Goal: Task Accomplishment & Management: Use online tool/utility

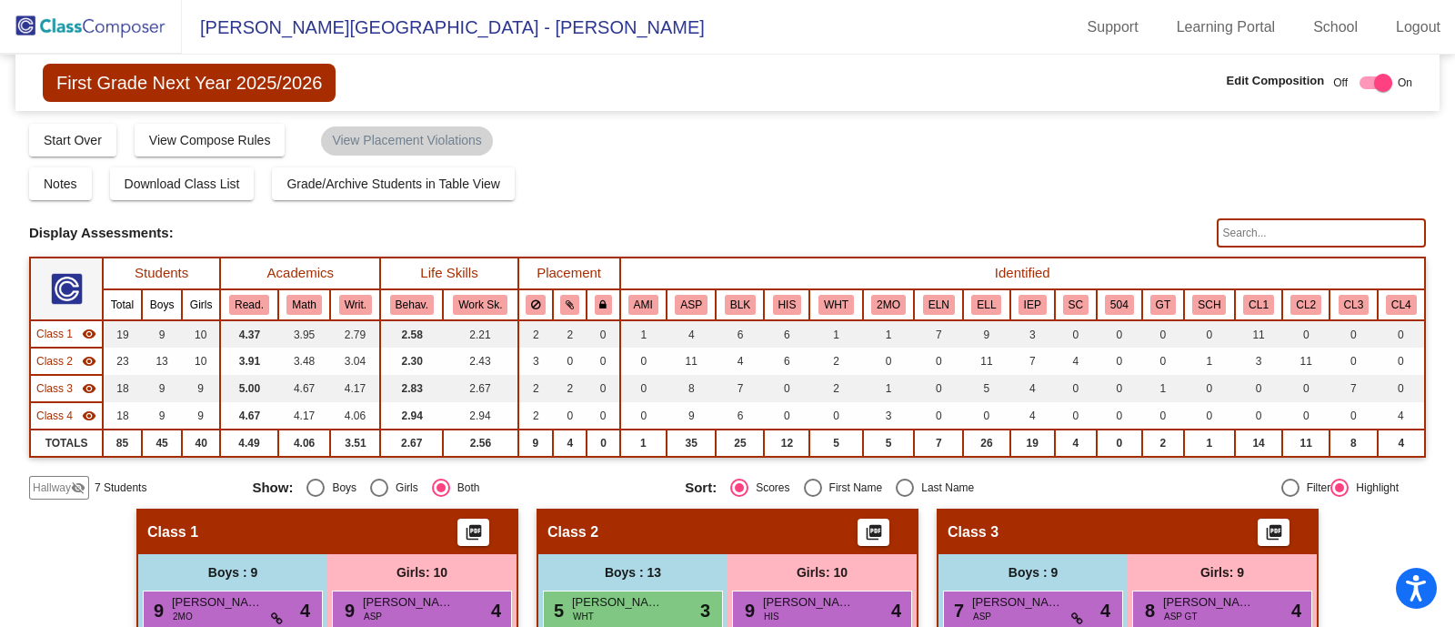
scroll to position [599, 0]
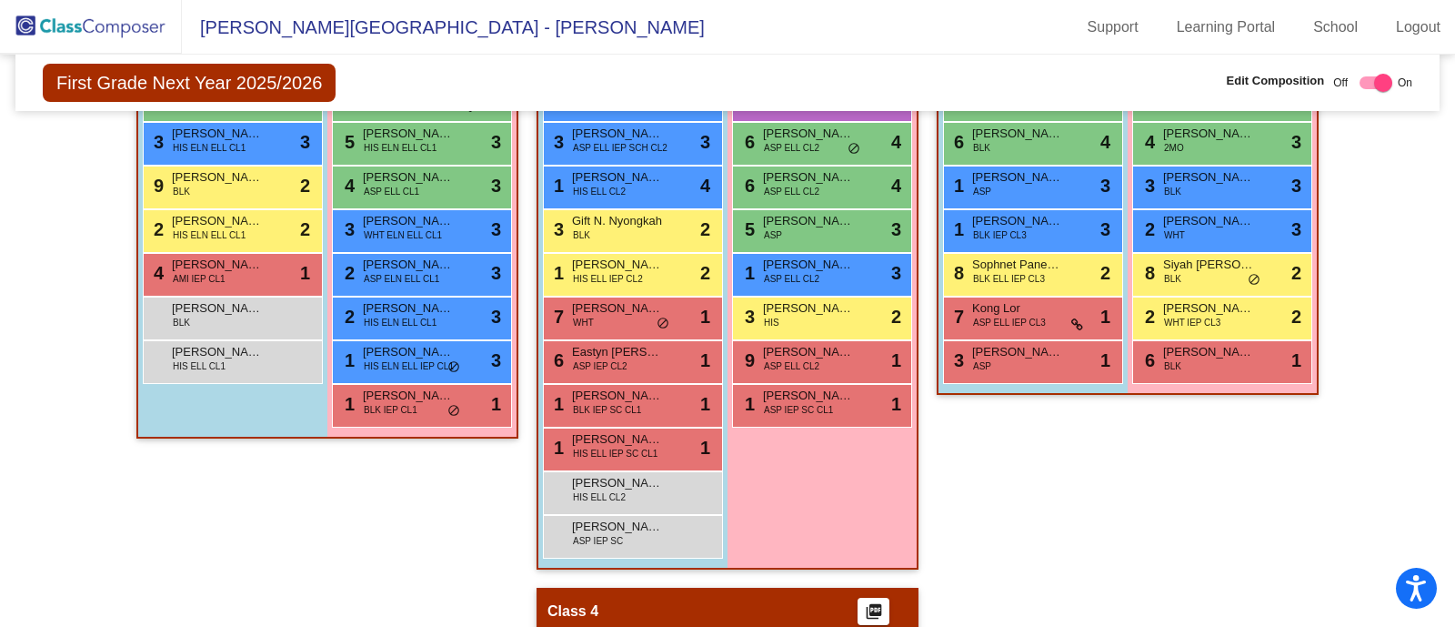
click at [122, 20] on img at bounding box center [91, 27] width 182 height 54
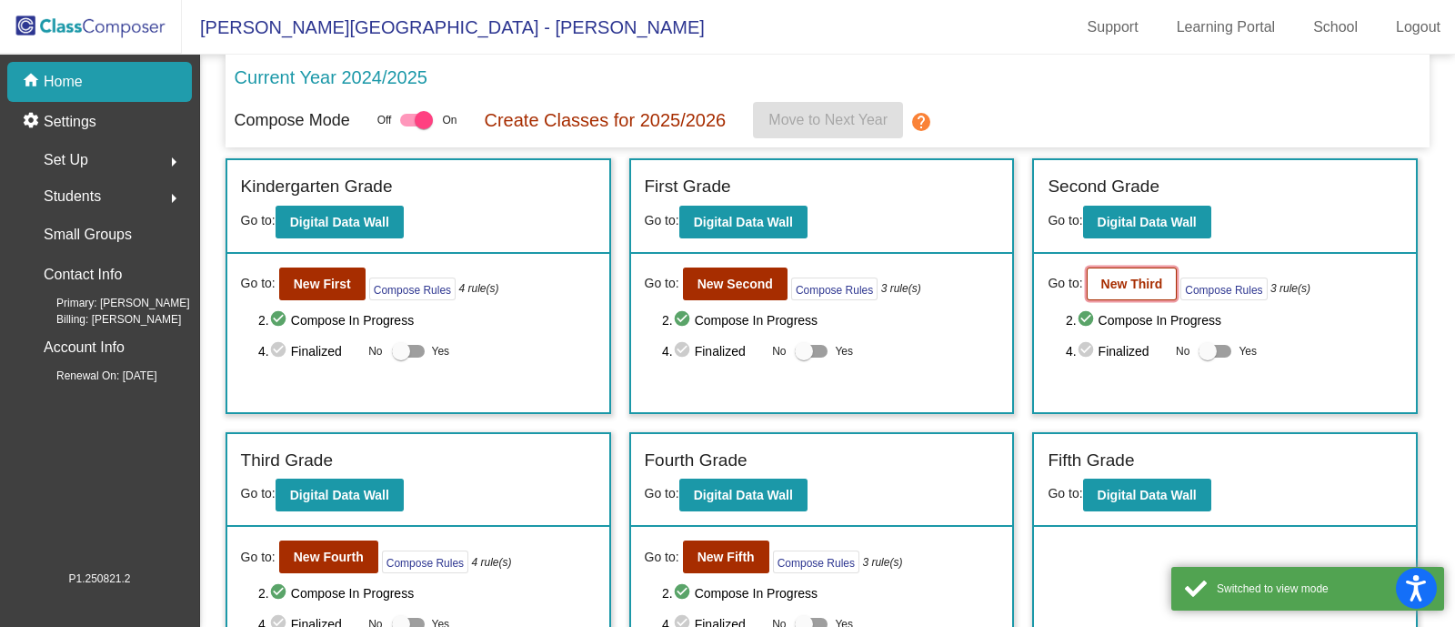
click at [1109, 292] on button "New Third" at bounding box center [1132, 283] width 91 height 33
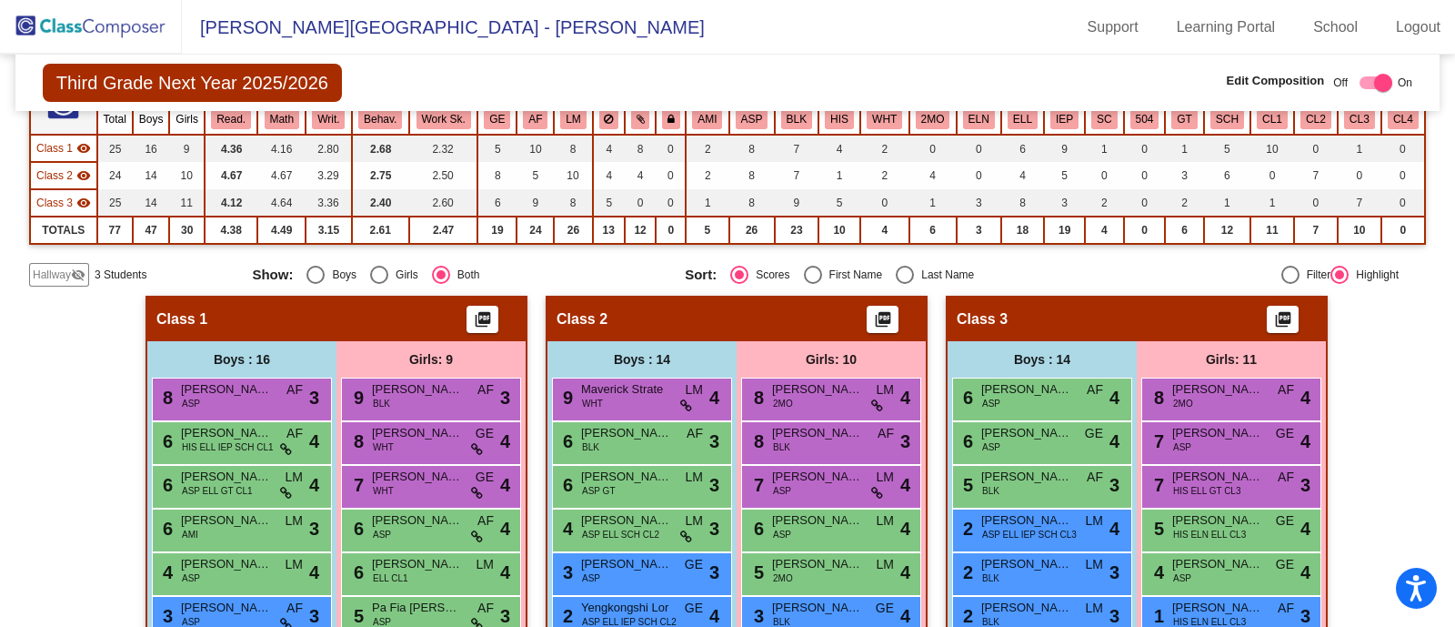
scroll to position [183, 0]
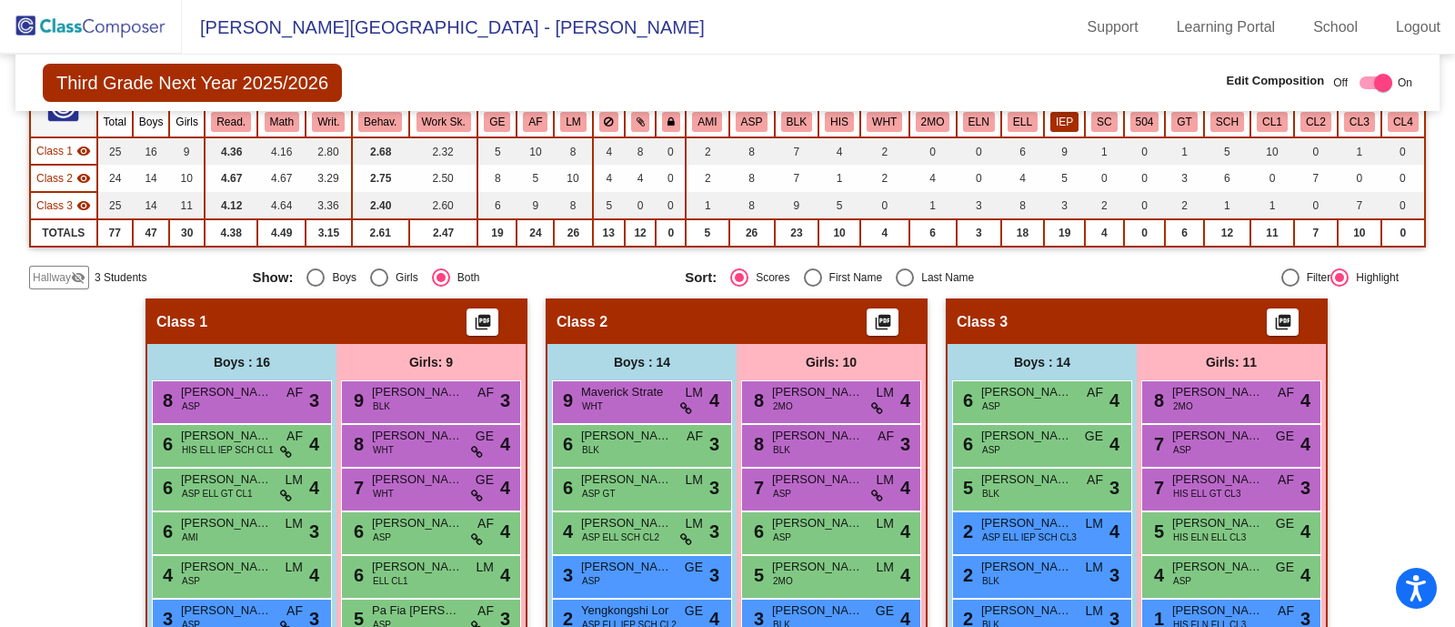
click at [1060, 124] on button "IEP" at bounding box center [1065, 122] width 28 height 20
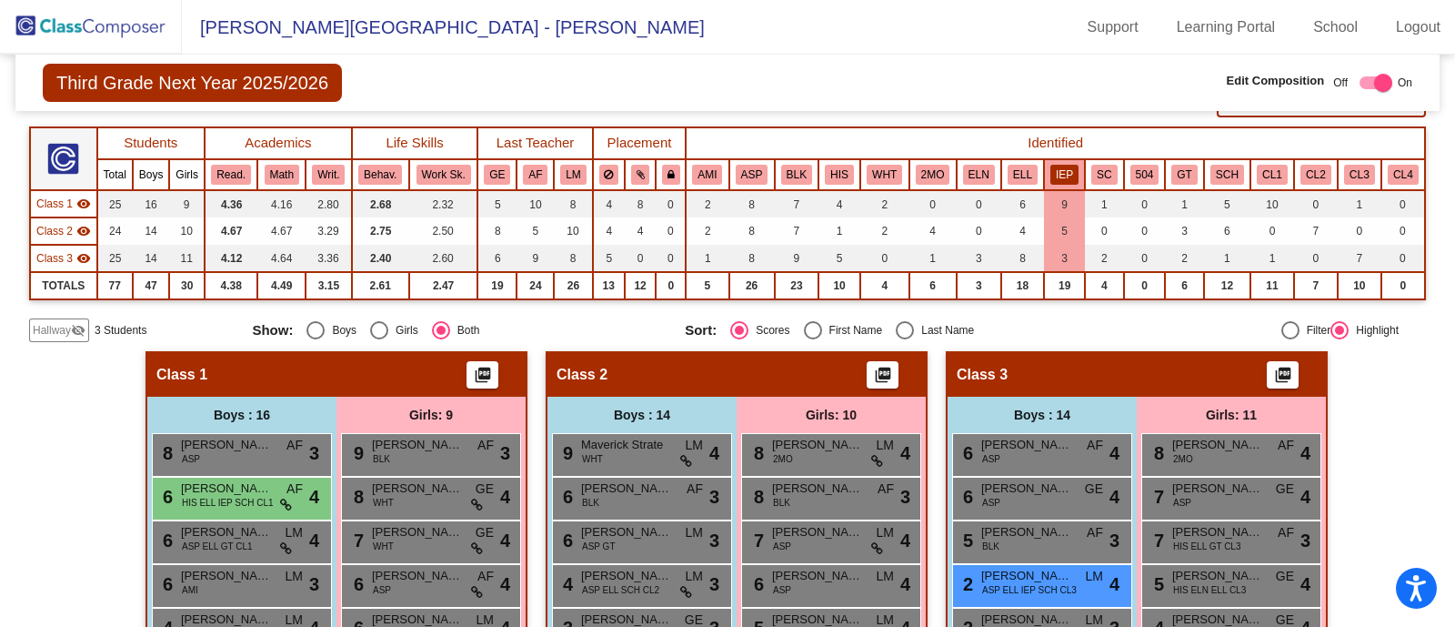
scroll to position [127, 0]
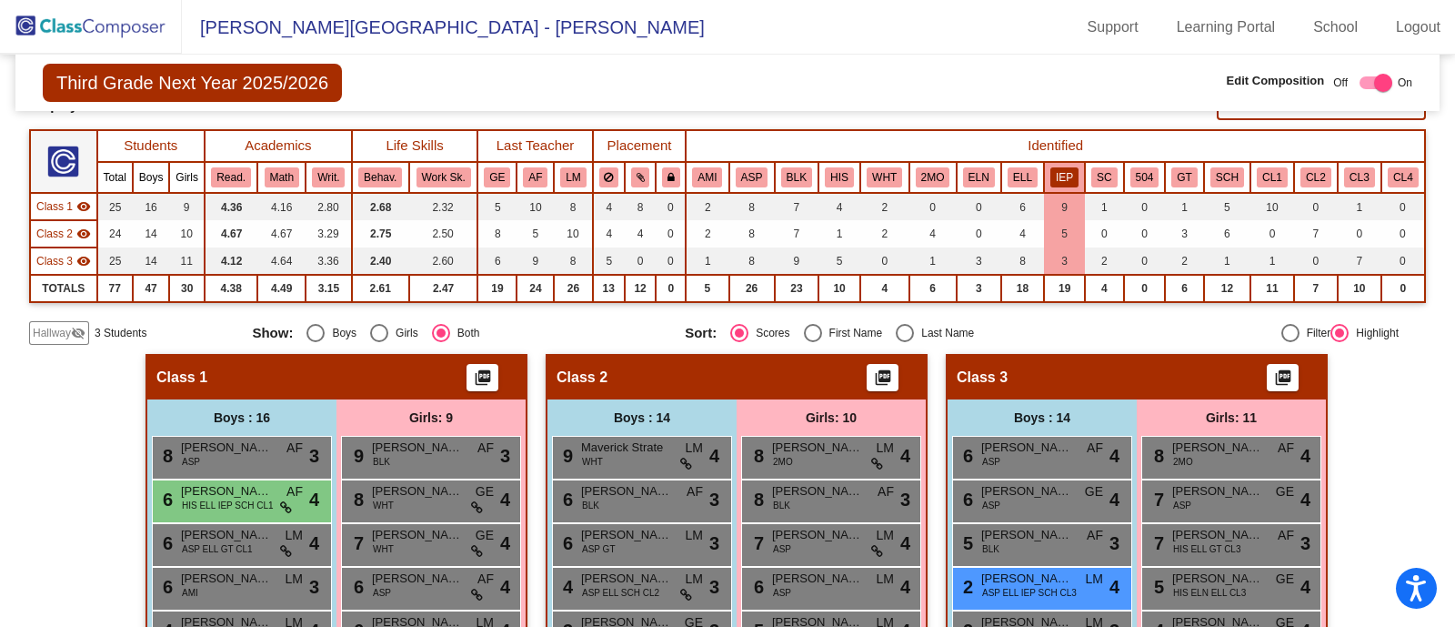
click at [53, 325] on span "Hallway" at bounding box center [52, 333] width 38 height 16
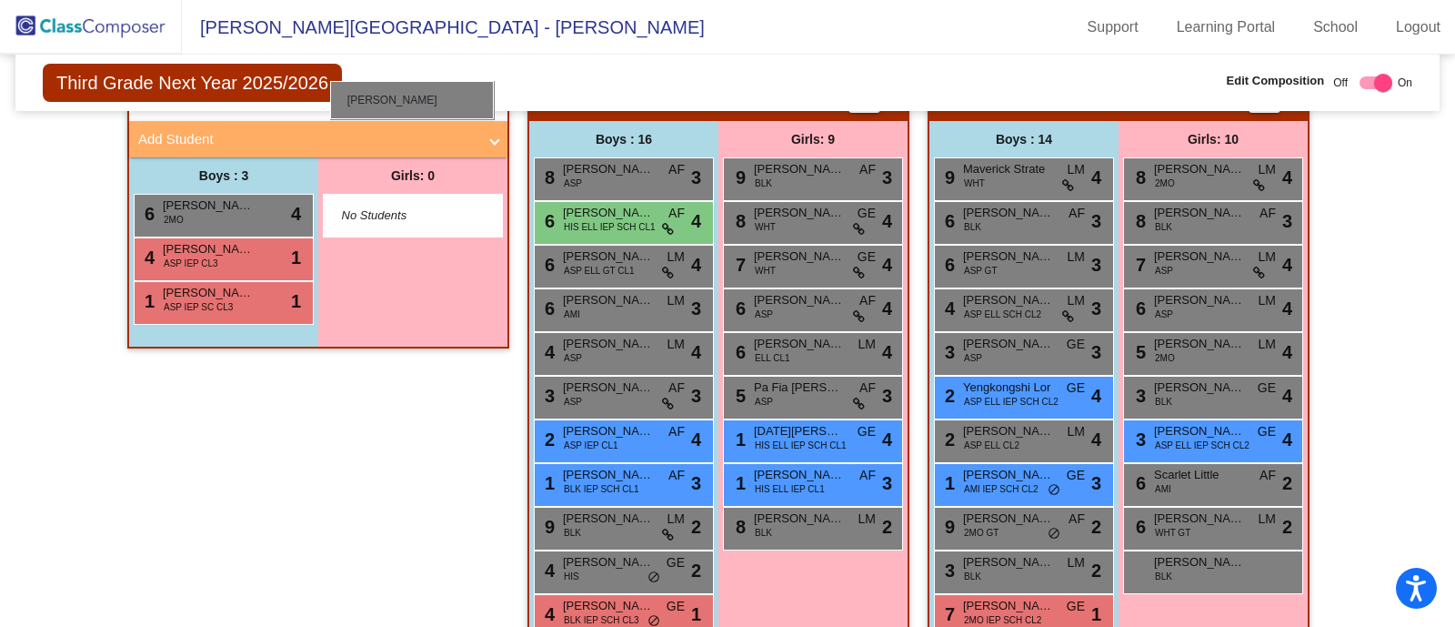
scroll to position [397, 0]
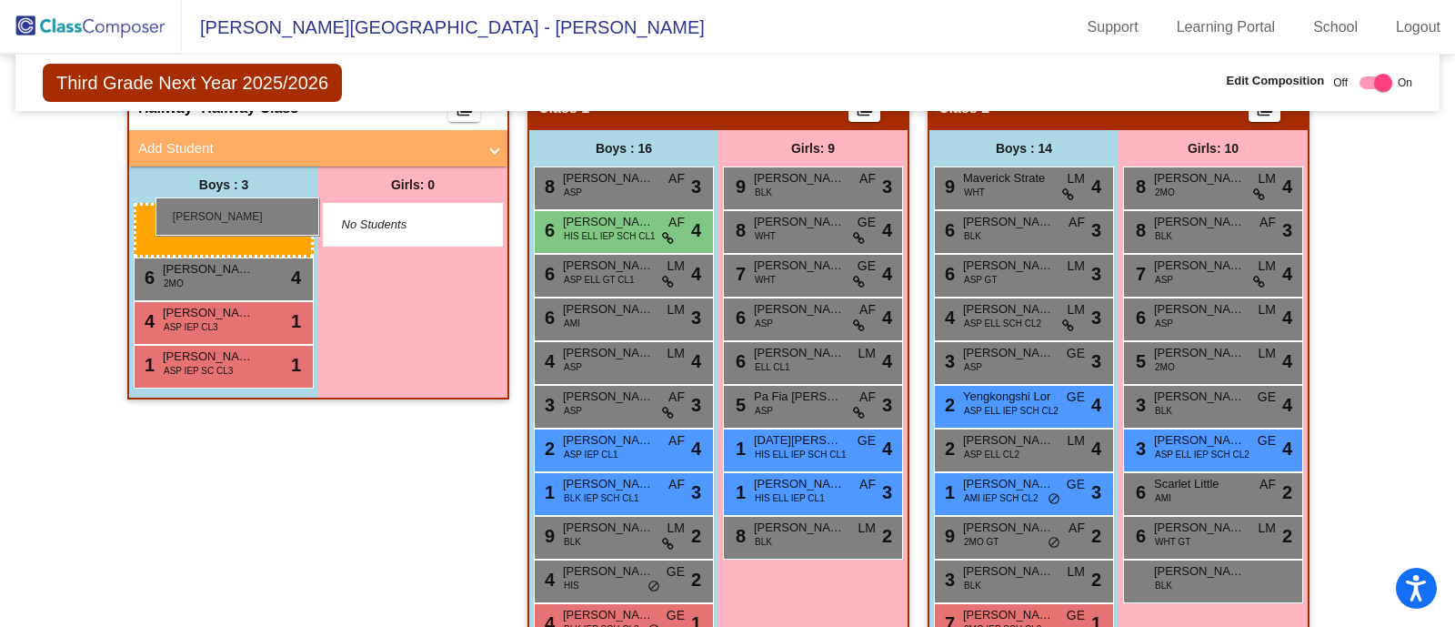
drag, startPoint x: 596, startPoint y: 570, endPoint x: 156, endPoint y: 197, distance: 576.9
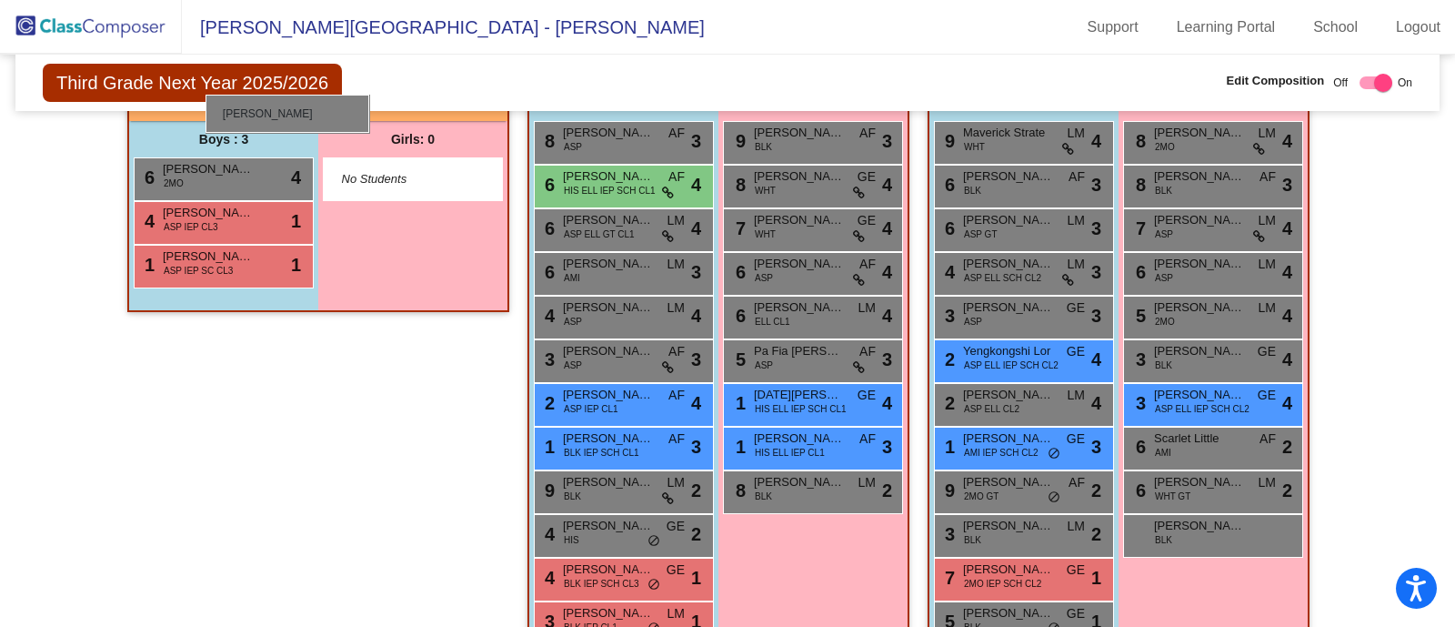
scroll to position [424, 0]
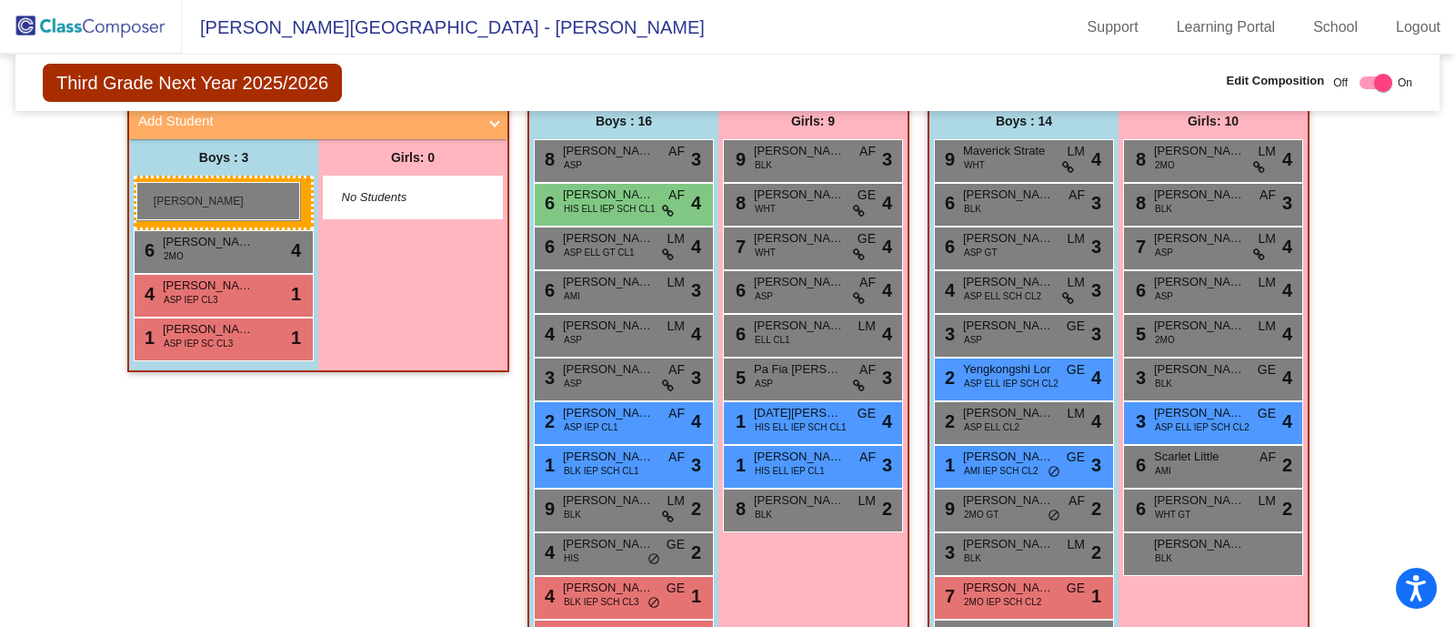
drag, startPoint x: 583, startPoint y: 569, endPoint x: 136, endPoint y: 182, distance: 591.2
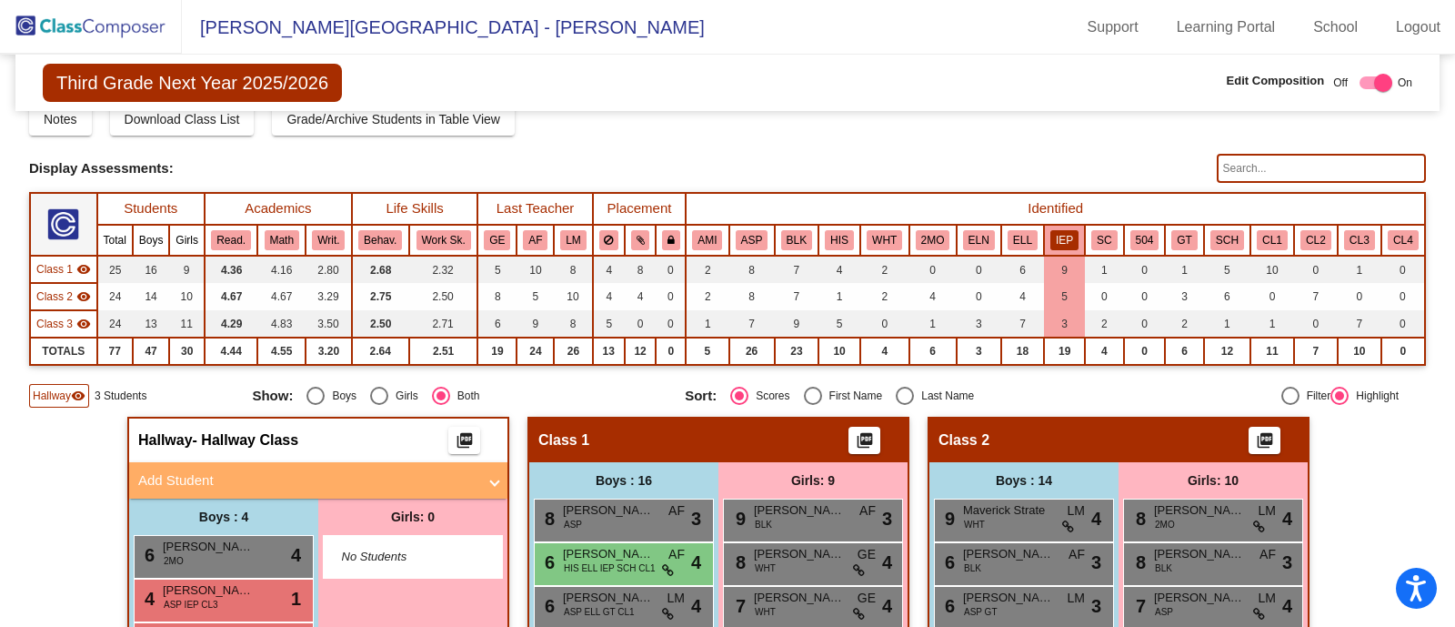
scroll to position [60, 0]
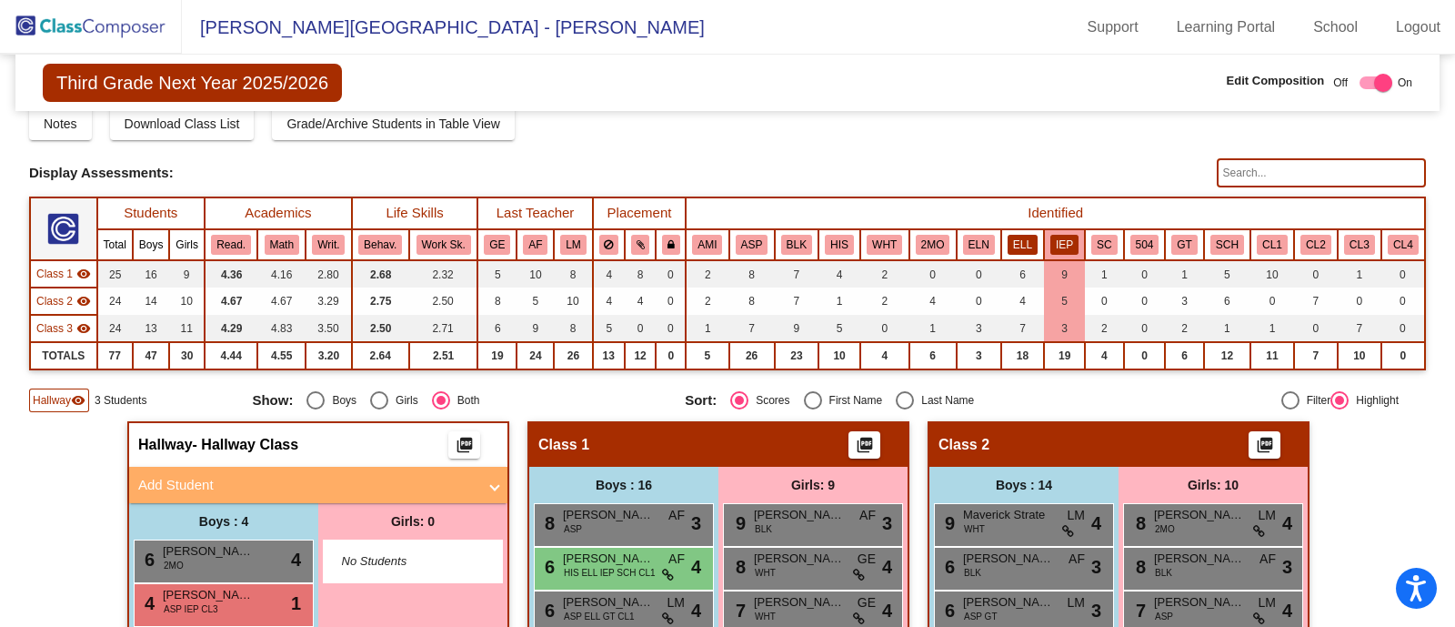
click at [1015, 241] on button "ELL" at bounding box center [1023, 245] width 30 height 20
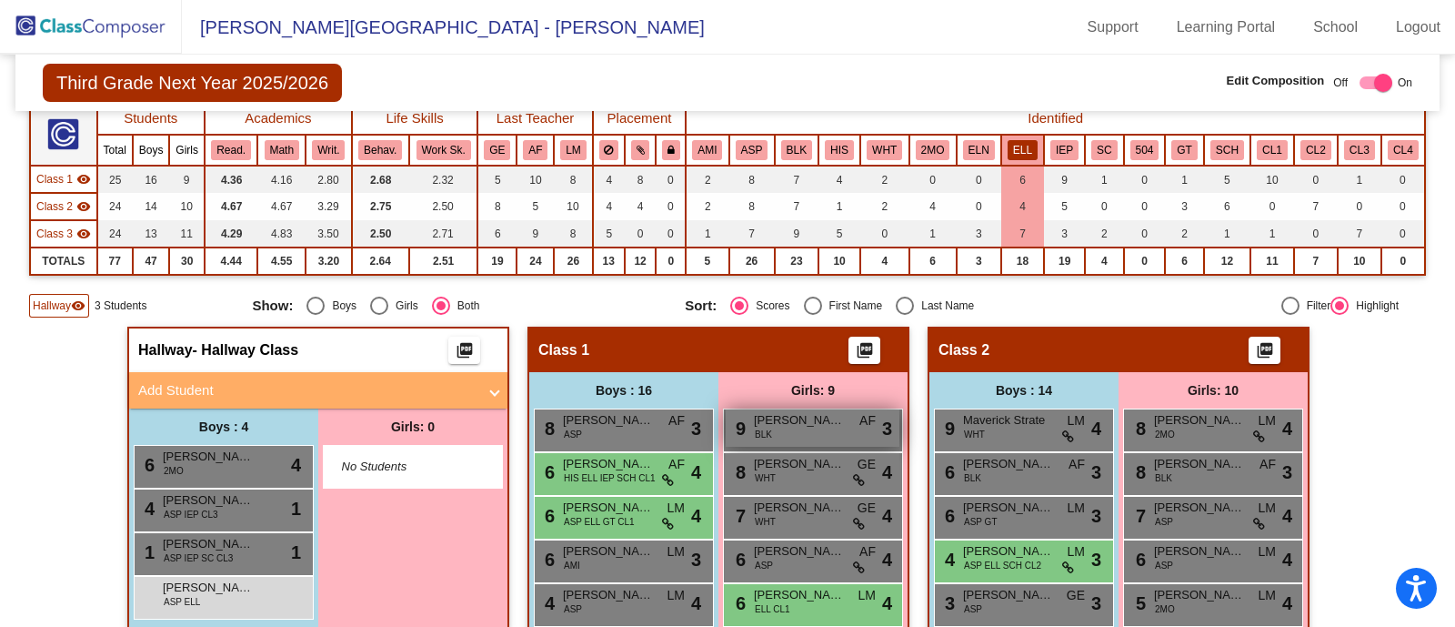
scroll to position [154, 0]
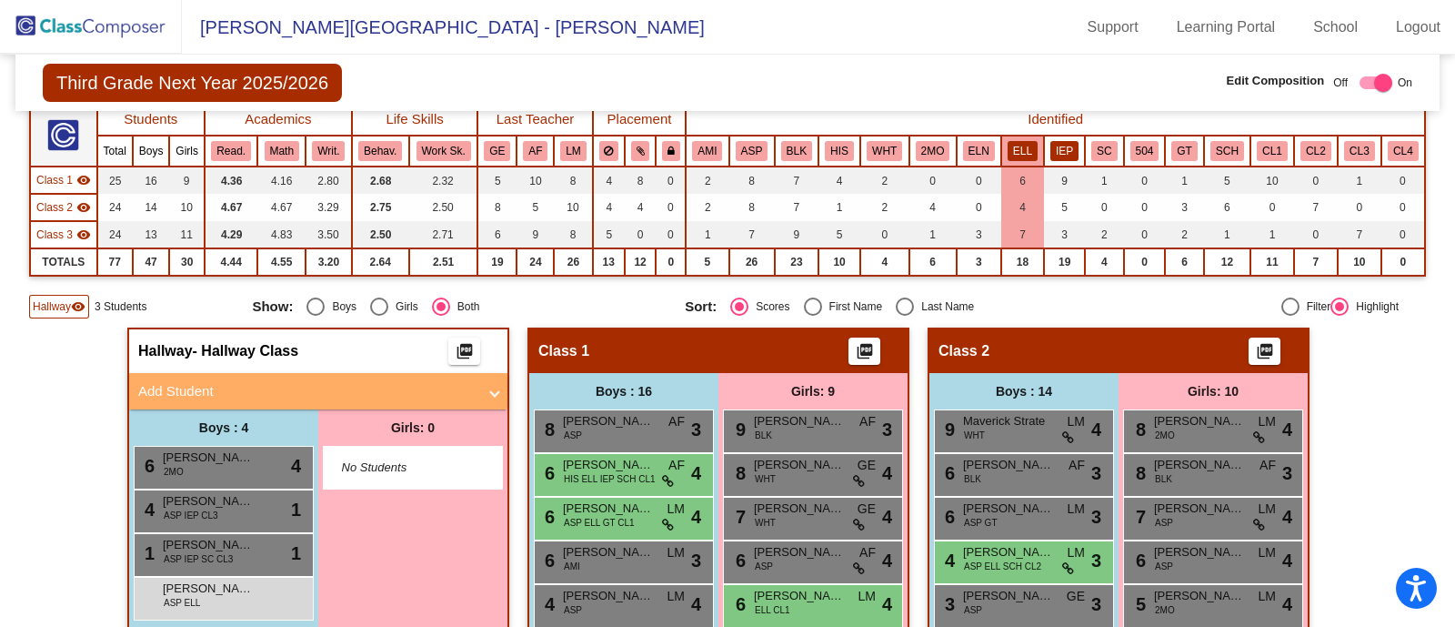
click at [1053, 141] on button "IEP" at bounding box center [1065, 151] width 28 height 20
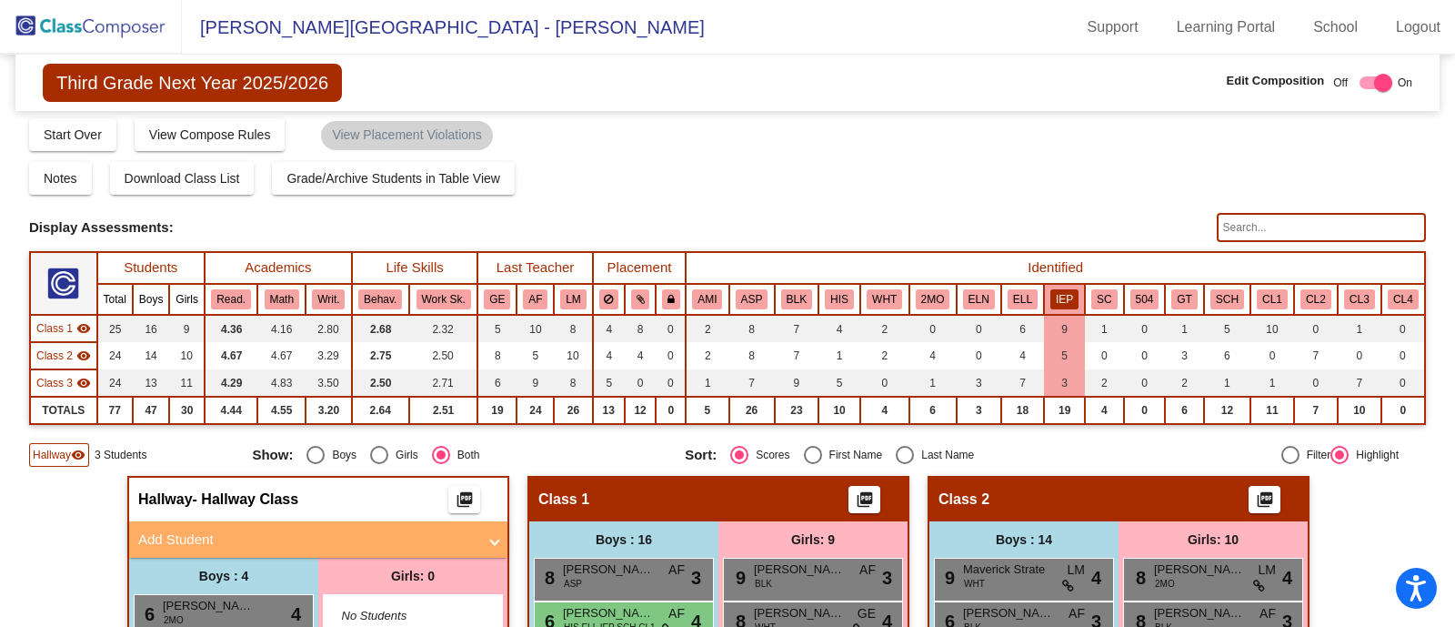
scroll to position [0, 0]
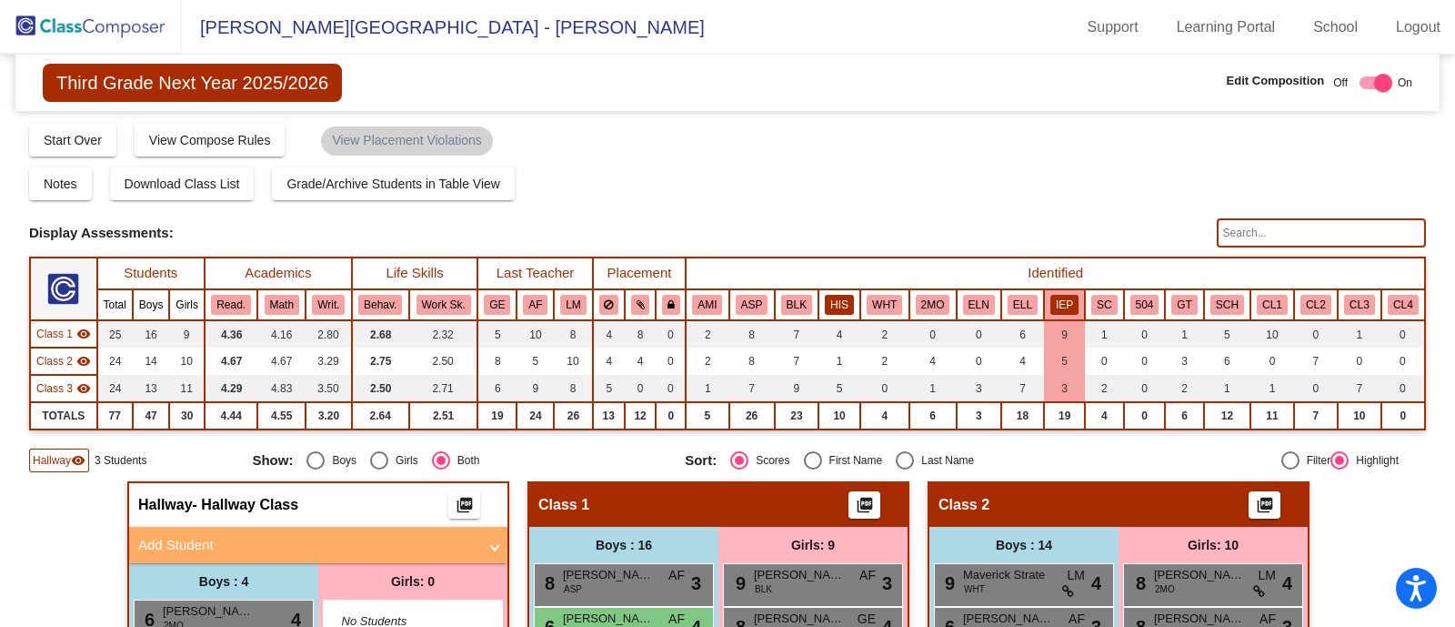
click at [825, 301] on button "HIS" at bounding box center [839, 305] width 29 height 20
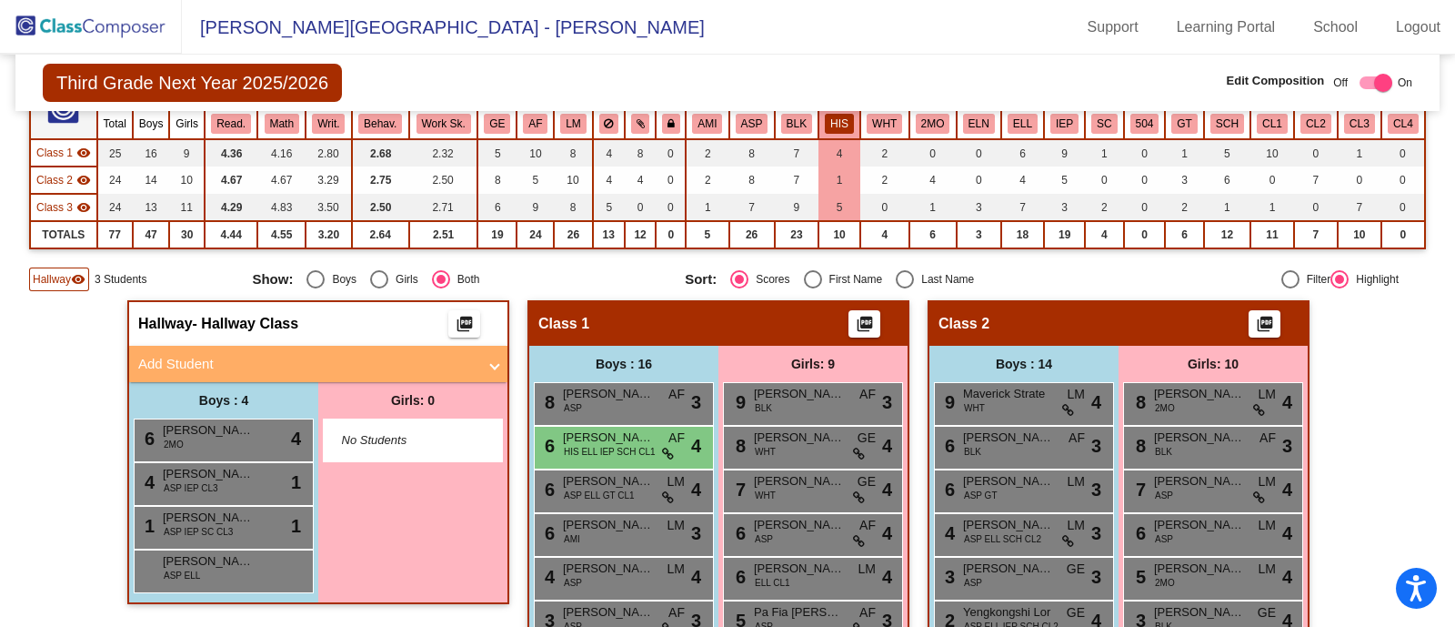
scroll to position [176, 0]
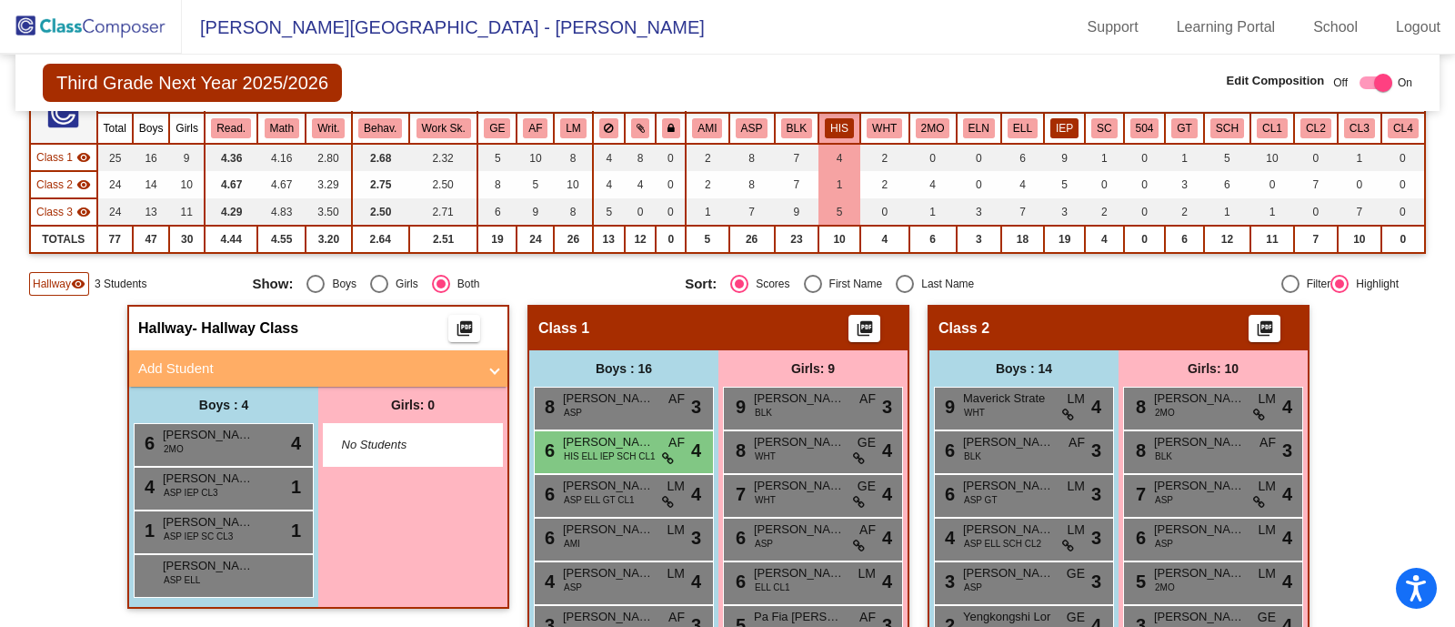
click at [1051, 122] on button "IEP" at bounding box center [1065, 128] width 28 height 20
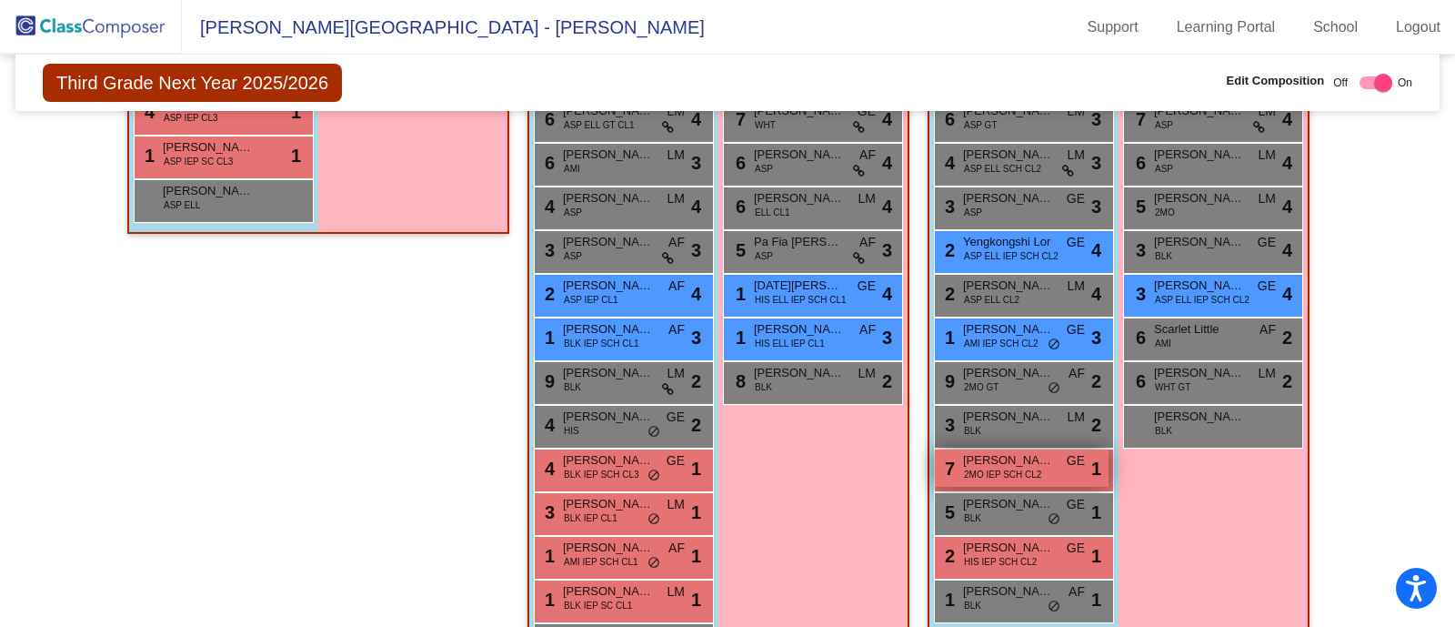
scroll to position [544, 0]
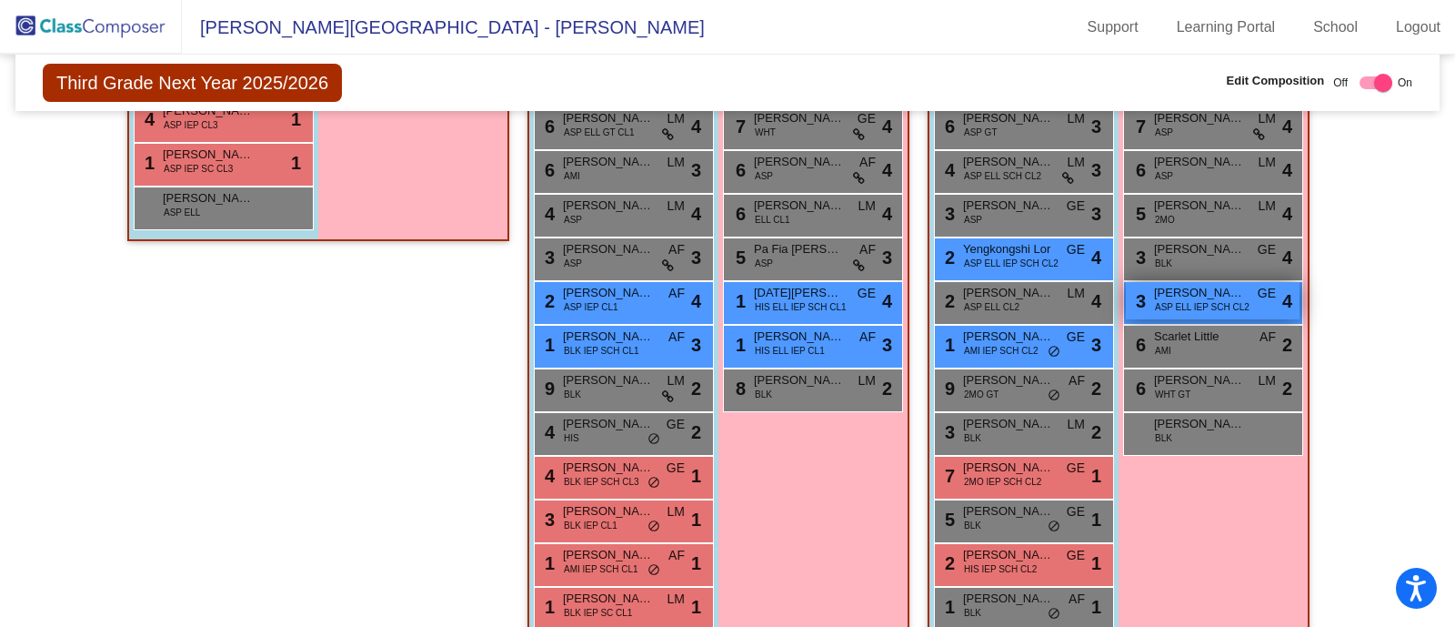
click at [1235, 287] on span "[PERSON_NAME]" at bounding box center [1199, 293] width 91 height 18
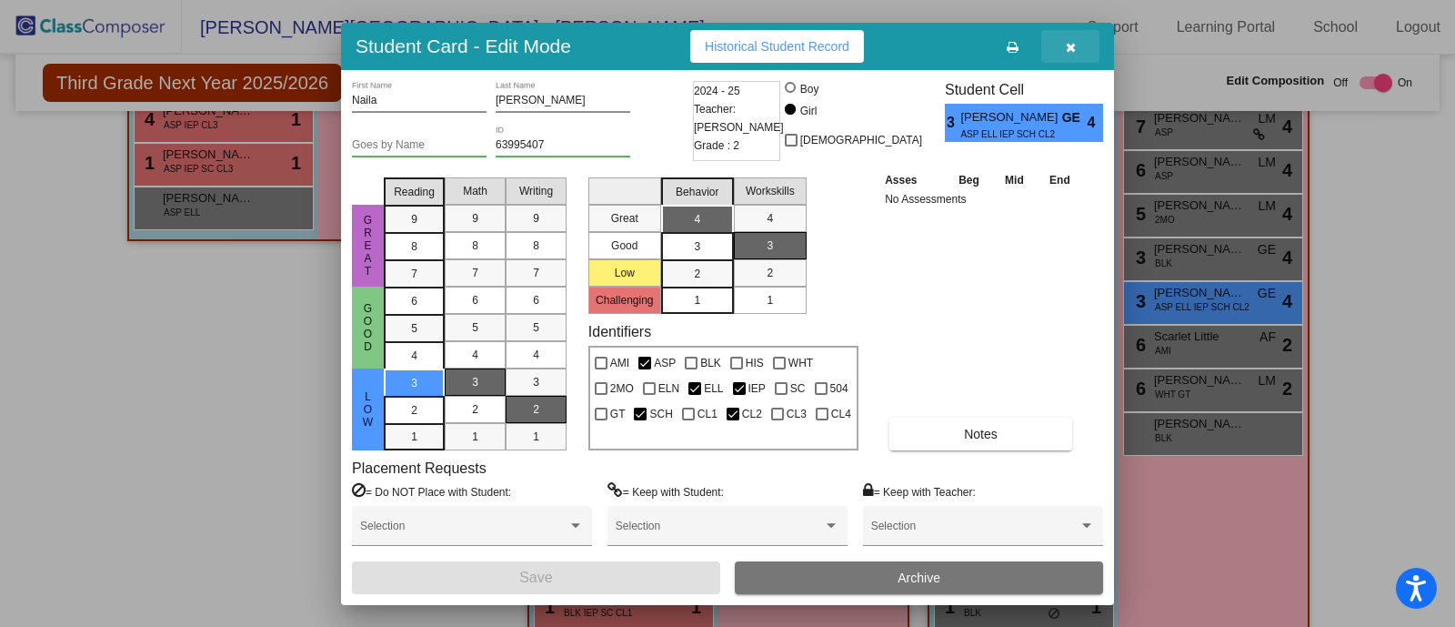
click at [1071, 46] on icon "button" at bounding box center [1071, 47] width 10 height 13
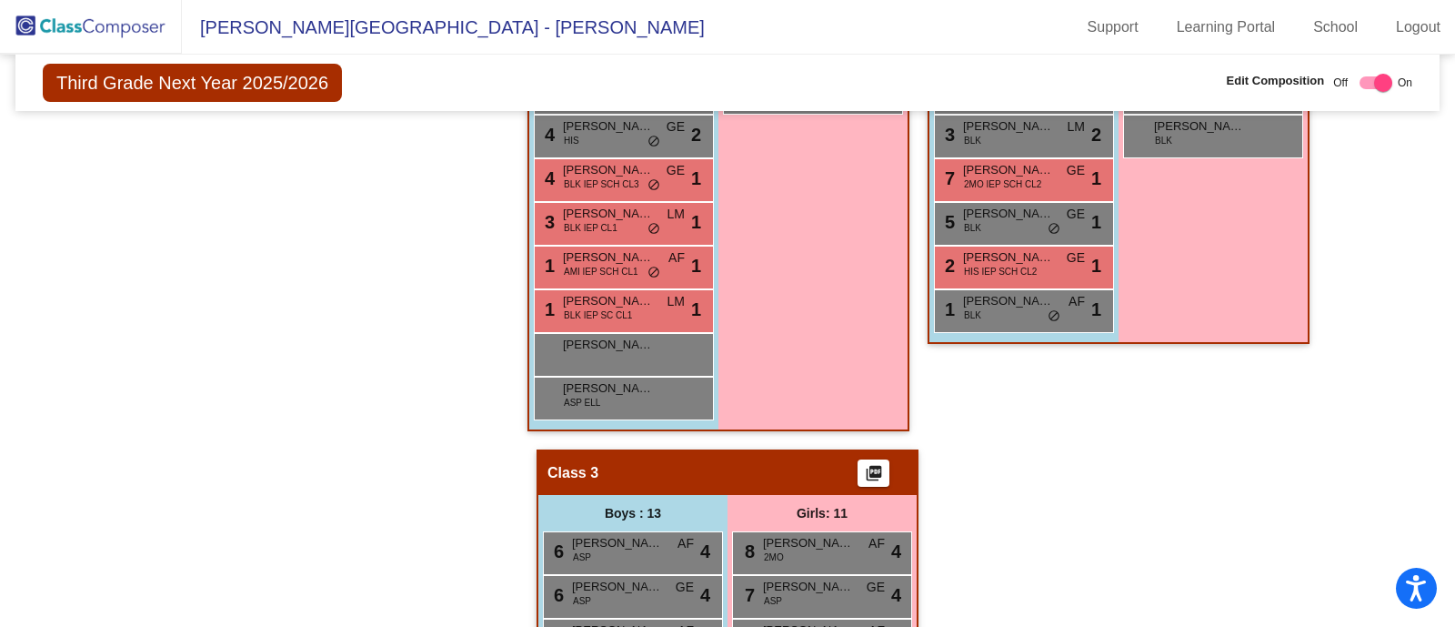
scroll to position [842, 0]
click at [427, 448] on div "Hallway - Hallway Class picture_as_pdf Add Student First Name Last Name Student…" at bounding box center [727, 383] width 1397 height 1488
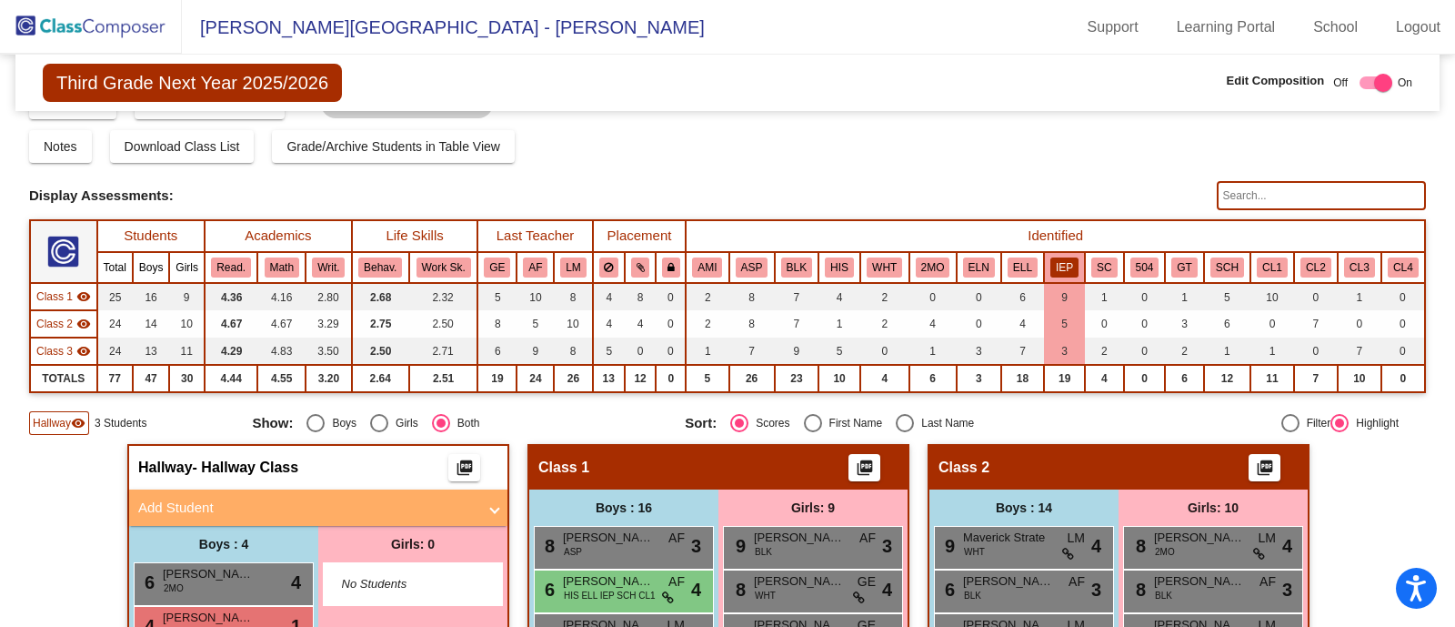
scroll to position [30, 0]
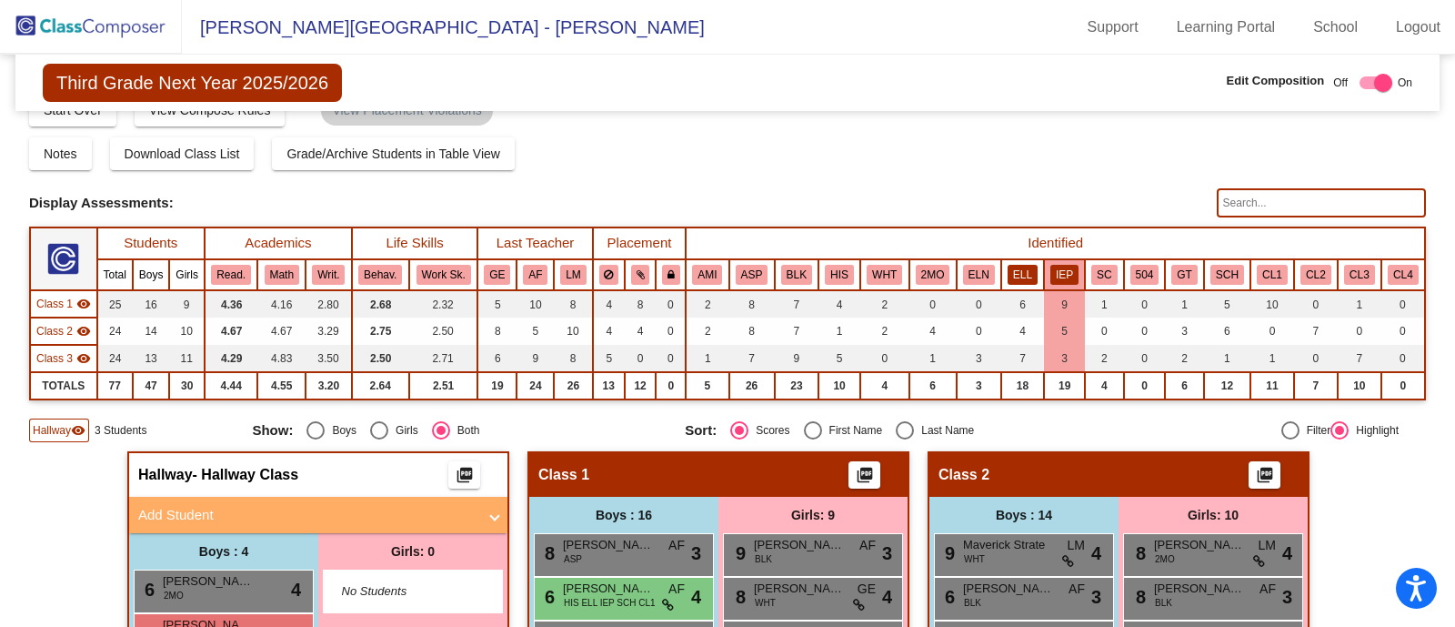
click at [1012, 266] on button "ELL" at bounding box center [1023, 275] width 30 height 20
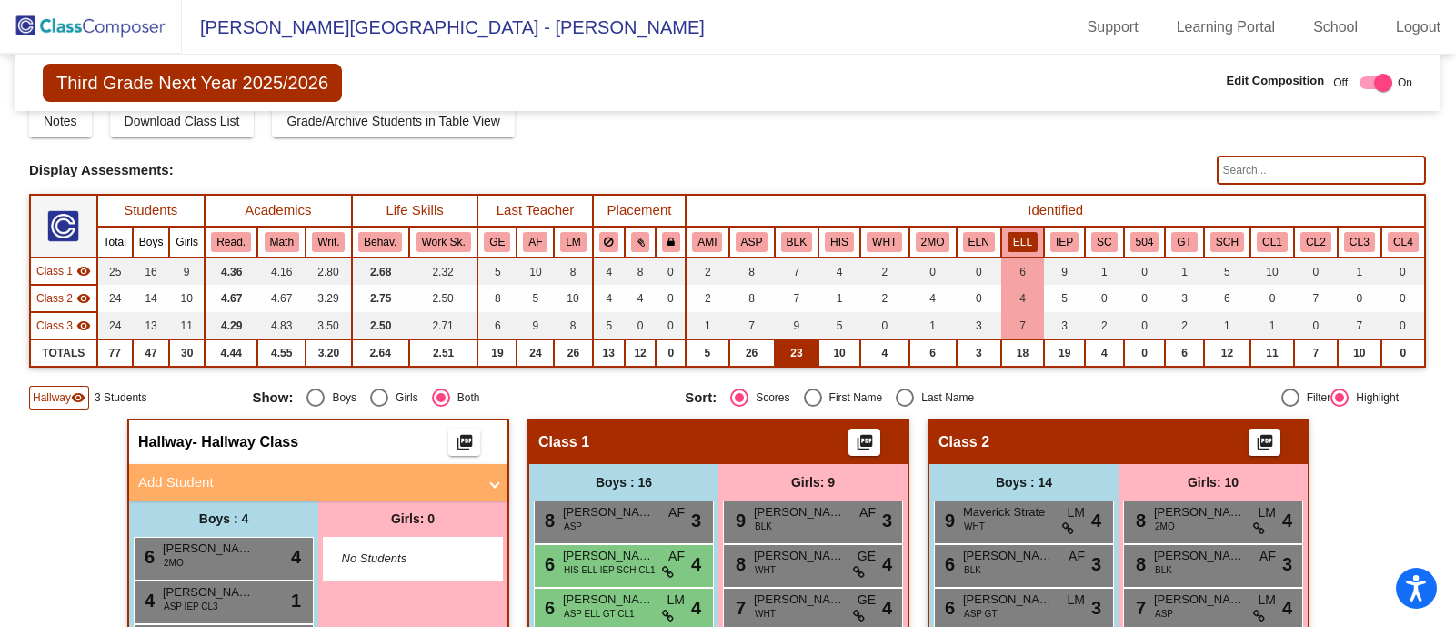
scroll to position [62, 0]
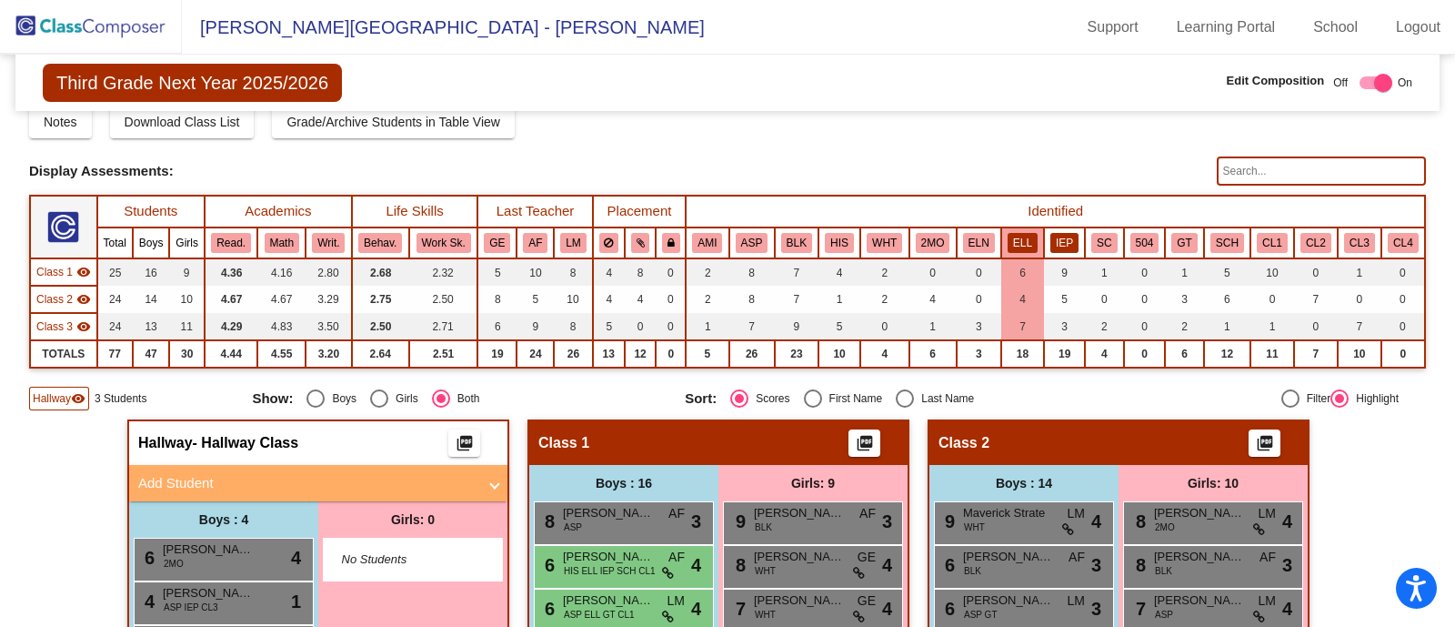
click at [1055, 235] on button "IEP" at bounding box center [1065, 243] width 28 height 20
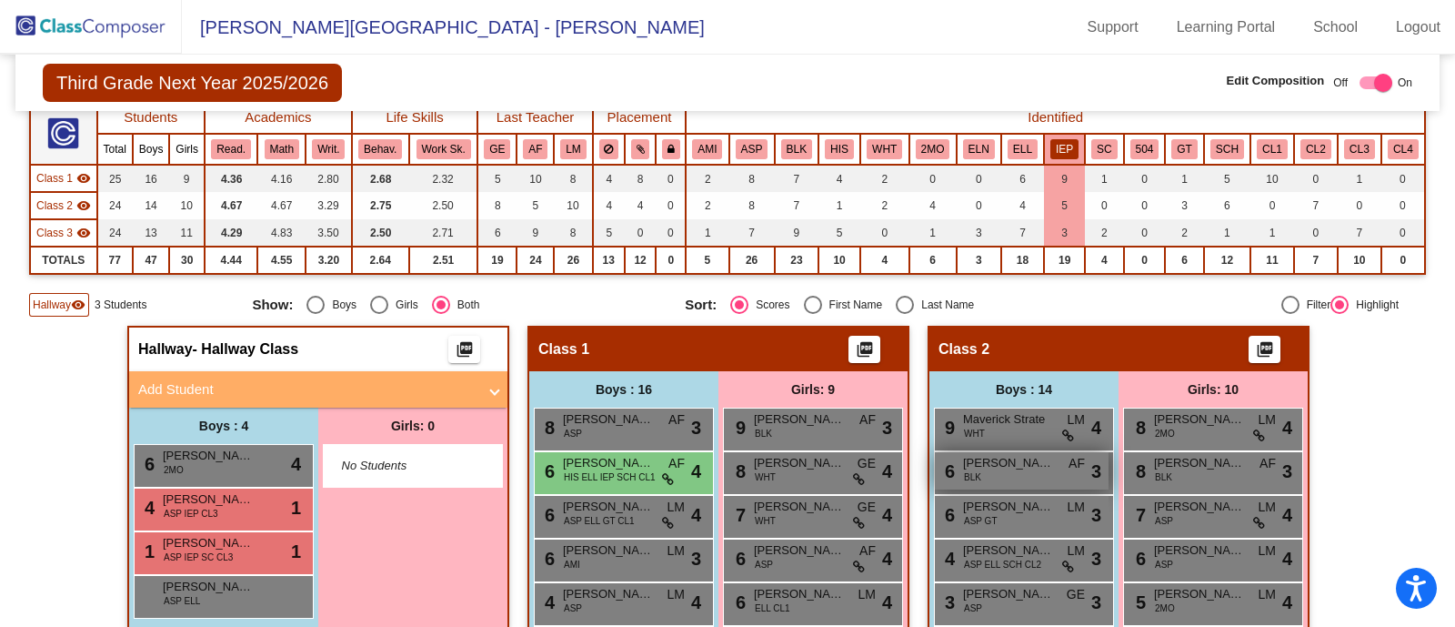
scroll to position [149, 0]
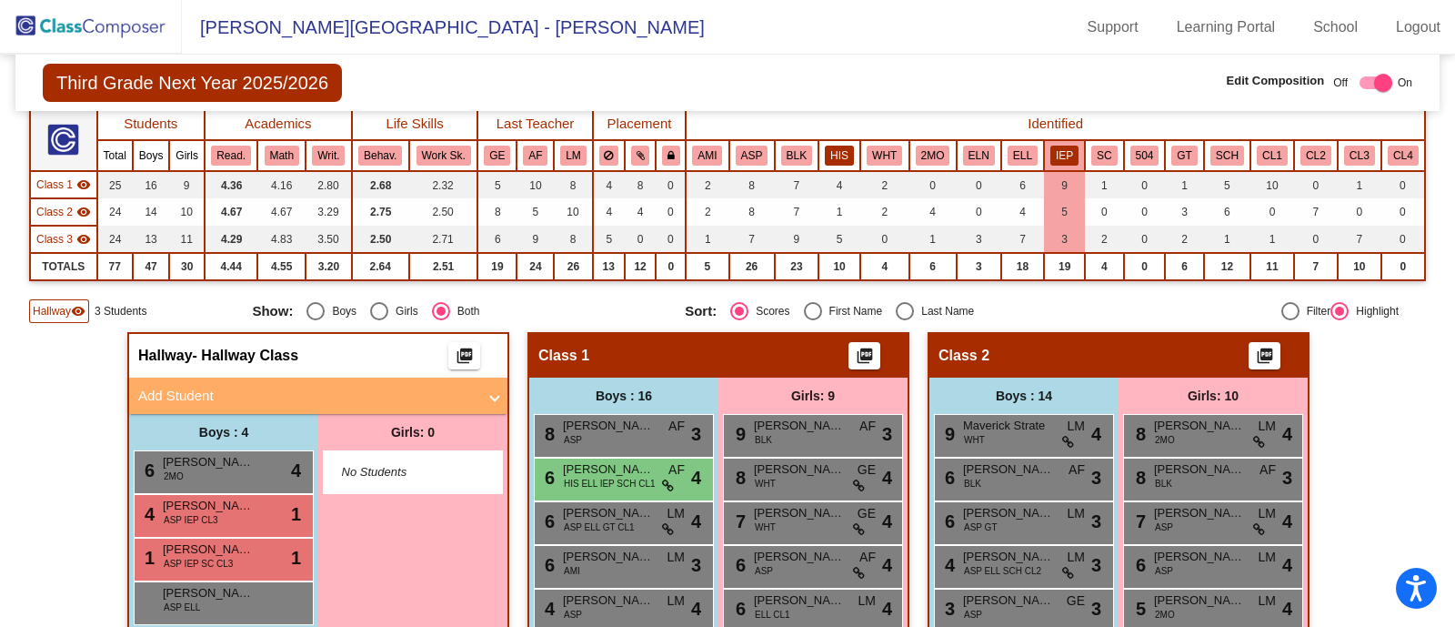
click at [832, 153] on button "HIS" at bounding box center [839, 156] width 29 height 20
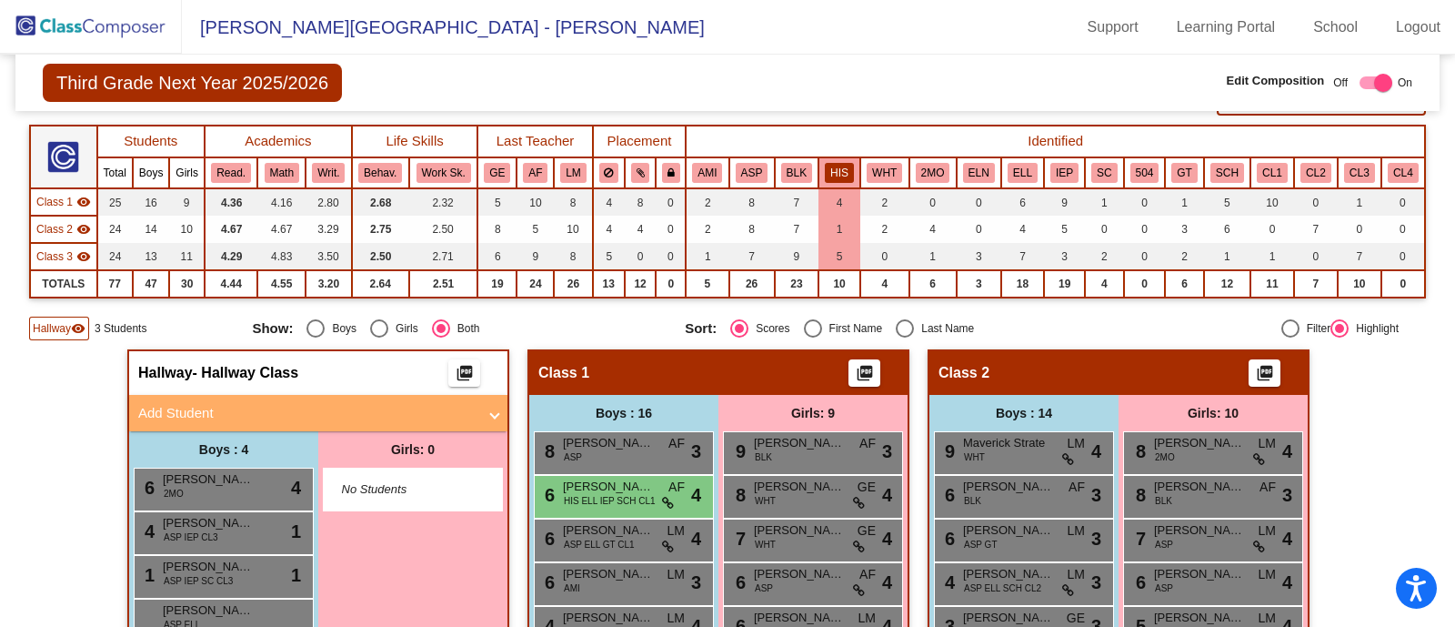
scroll to position [131, 0]
click at [1019, 169] on button "ELL" at bounding box center [1023, 174] width 30 height 20
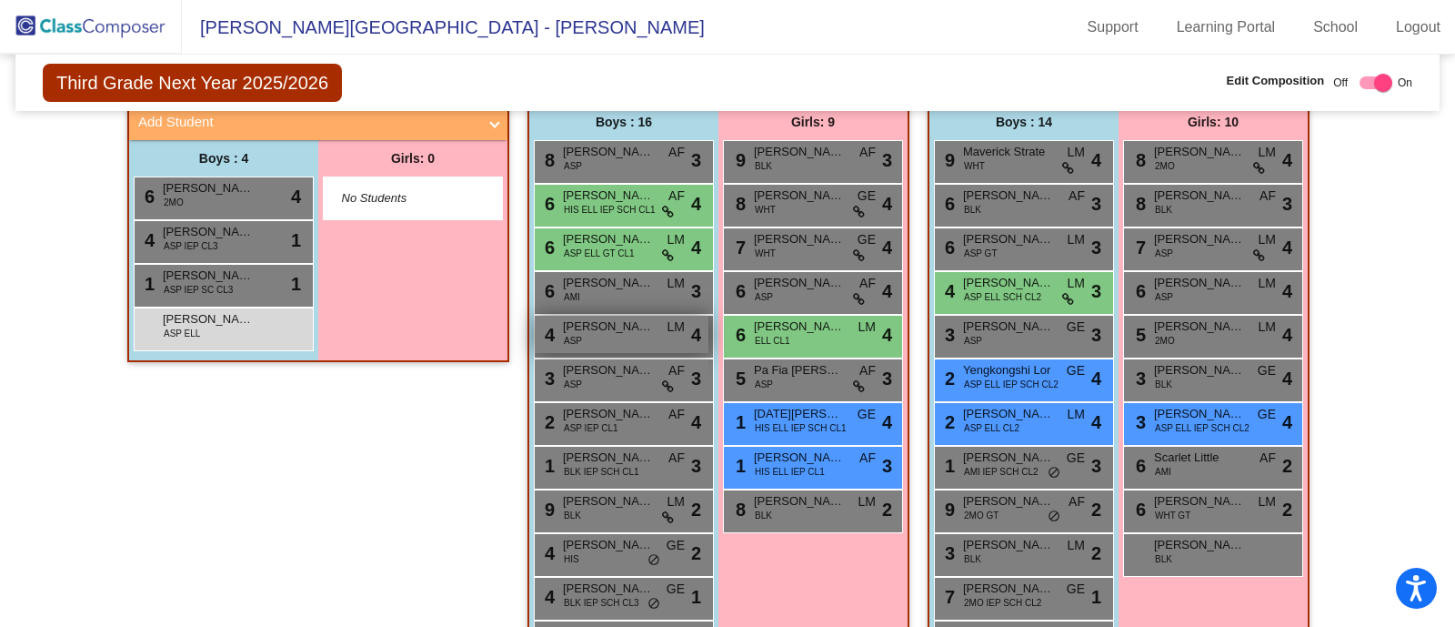
scroll to position [0, 0]
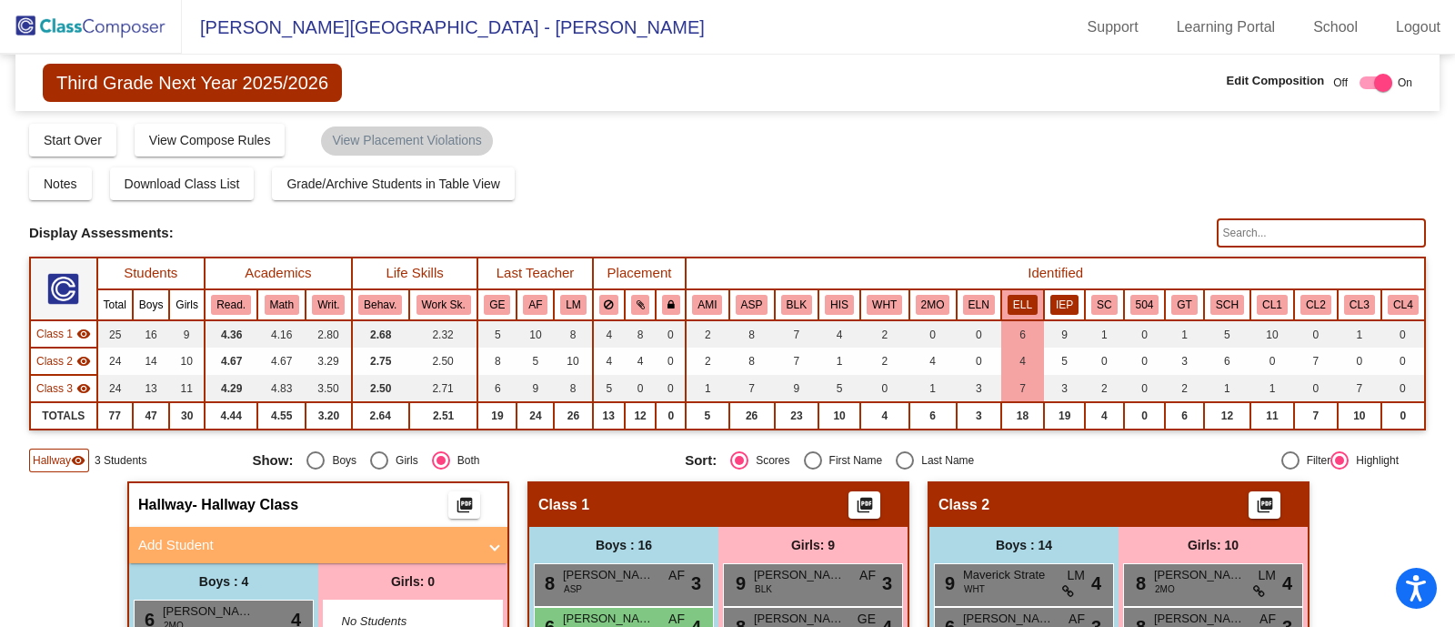
click at [1061, 307] on button "IEP" at bounding box center [1065, 305] width 28 height 20
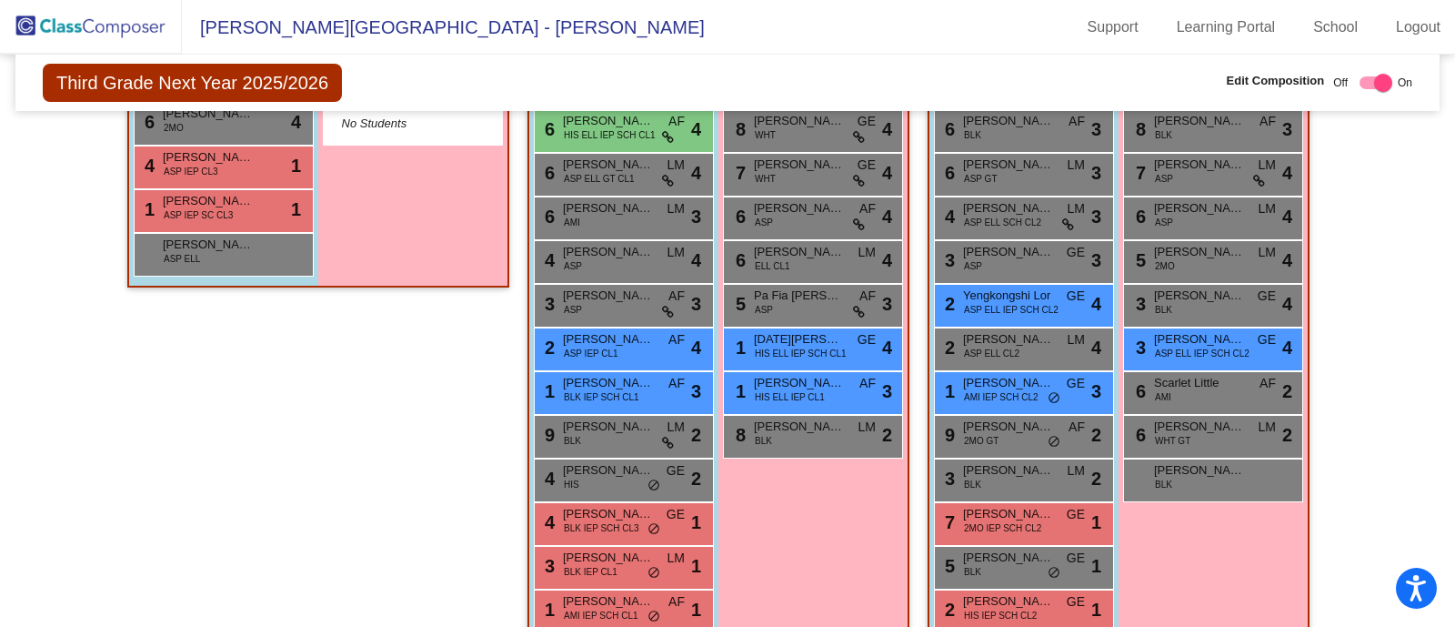
scroll to position [500, 0]
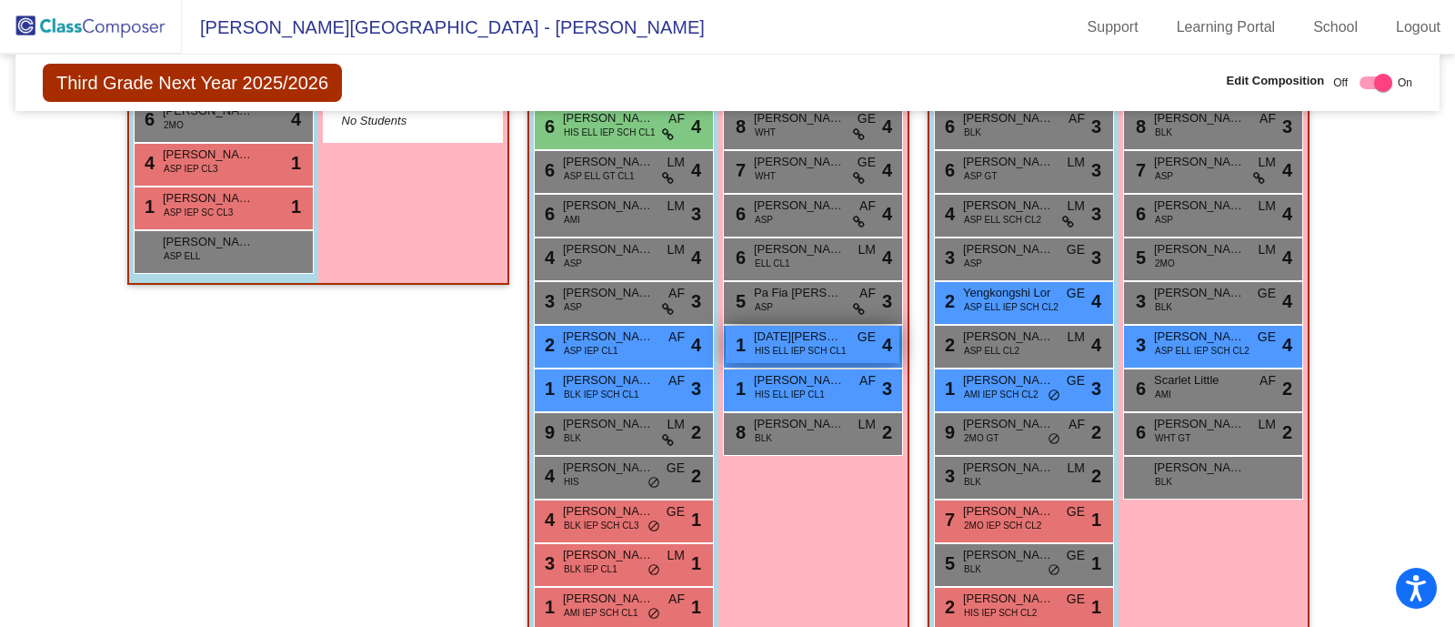
click at [805, 338] on span "[DATE][PERSON_NAME]" at bounding box center [799, 336] width 91 height 18
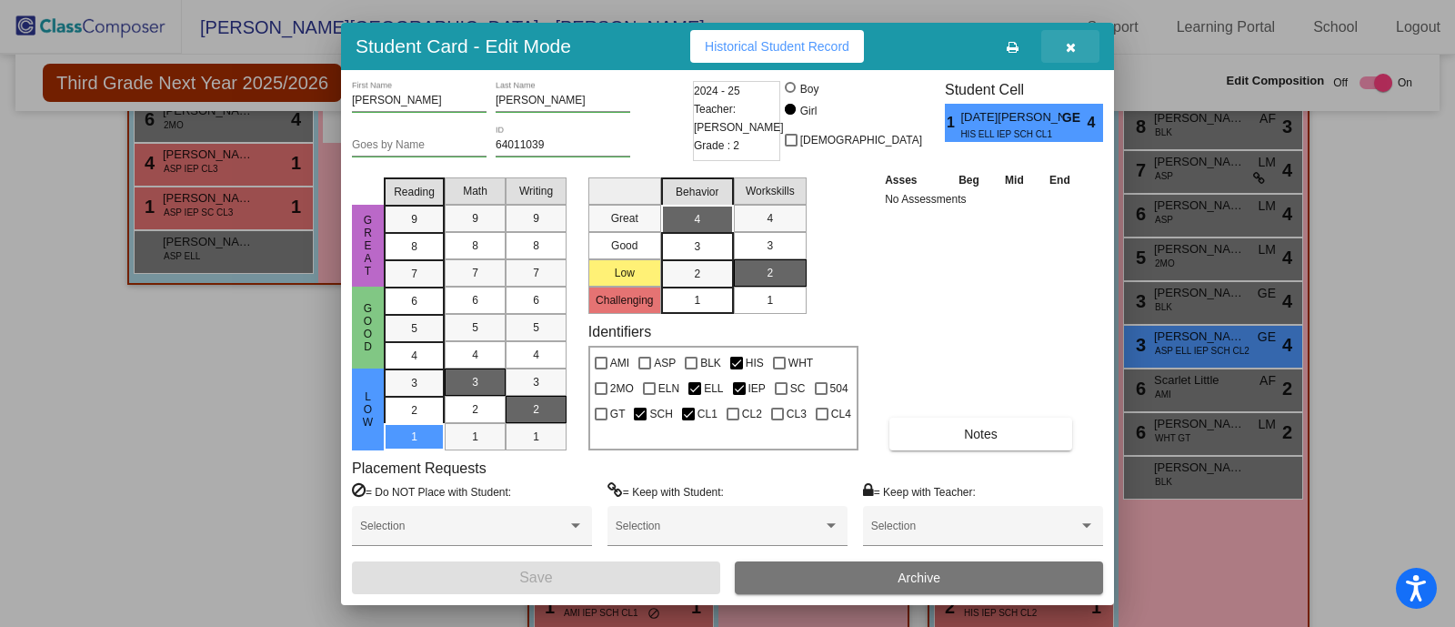
click at [1070, 45] on icon "button" at bounding box center [1071, 47] width 10 height 13
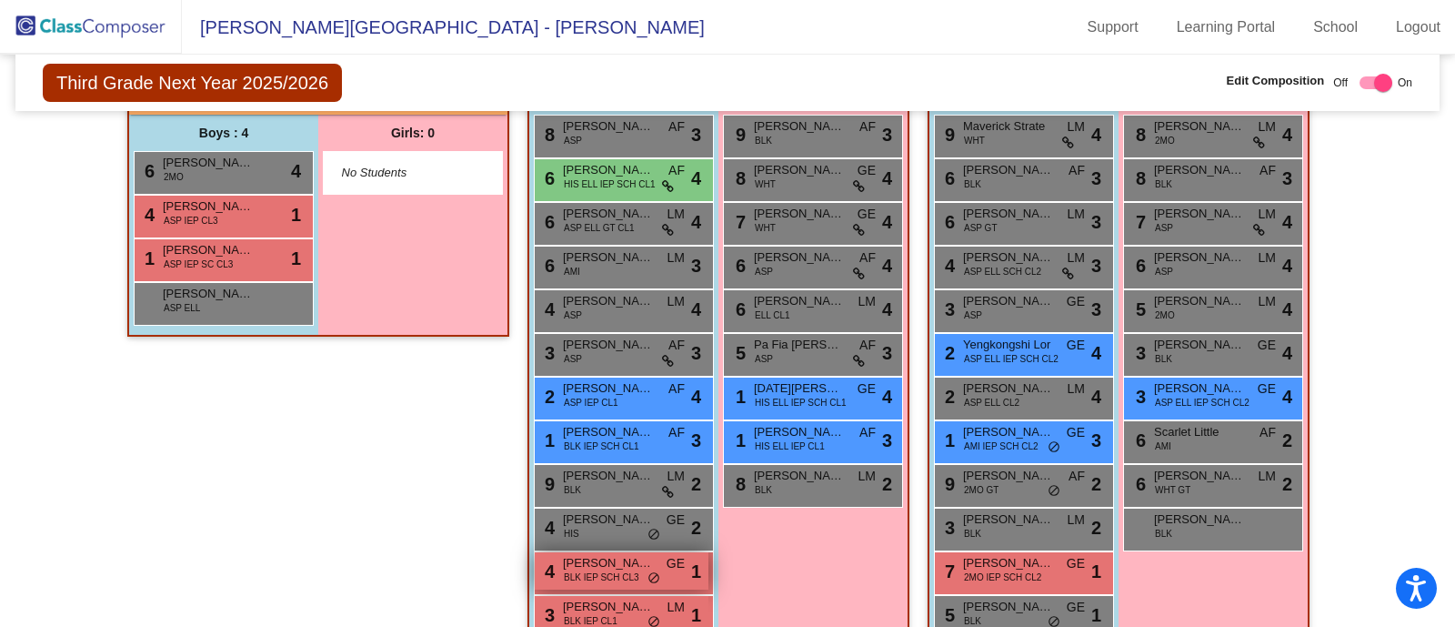
scroll to position [446, 0]
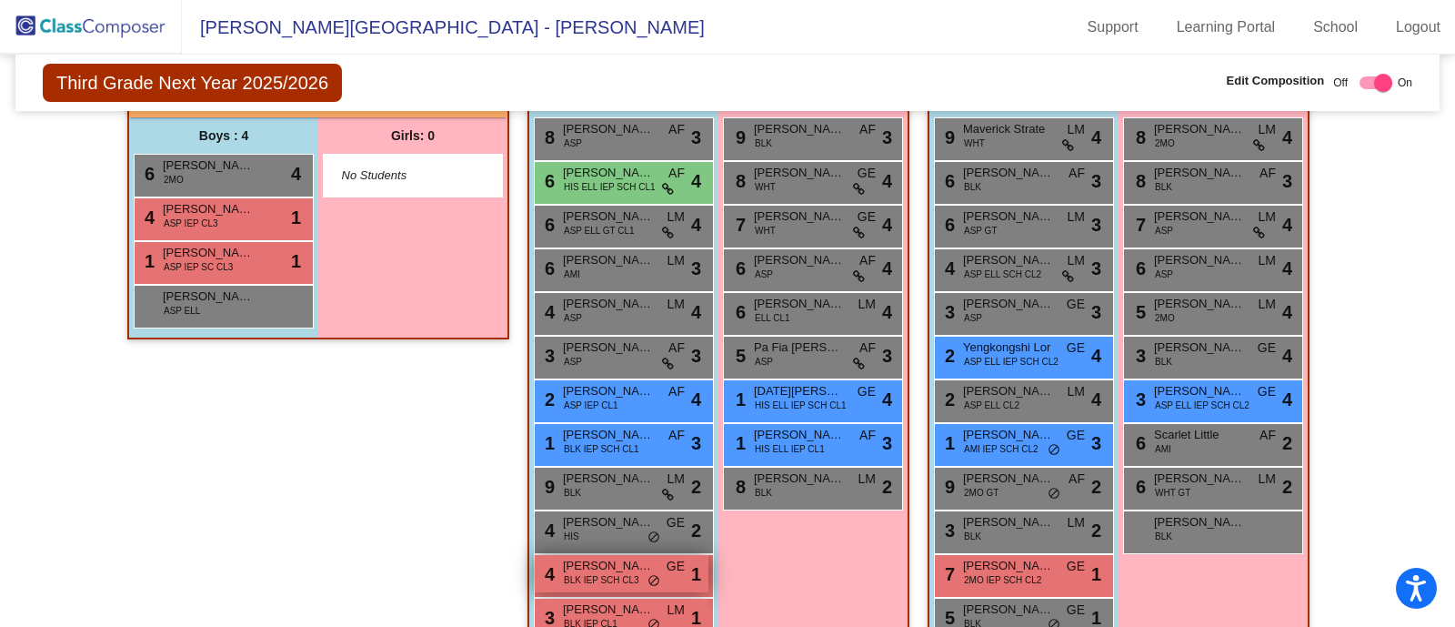
click at [581, 566] on span "[PERSON_NAME] [PERSON_NAME]" at bounding box center [608, 566] width 91 height 18
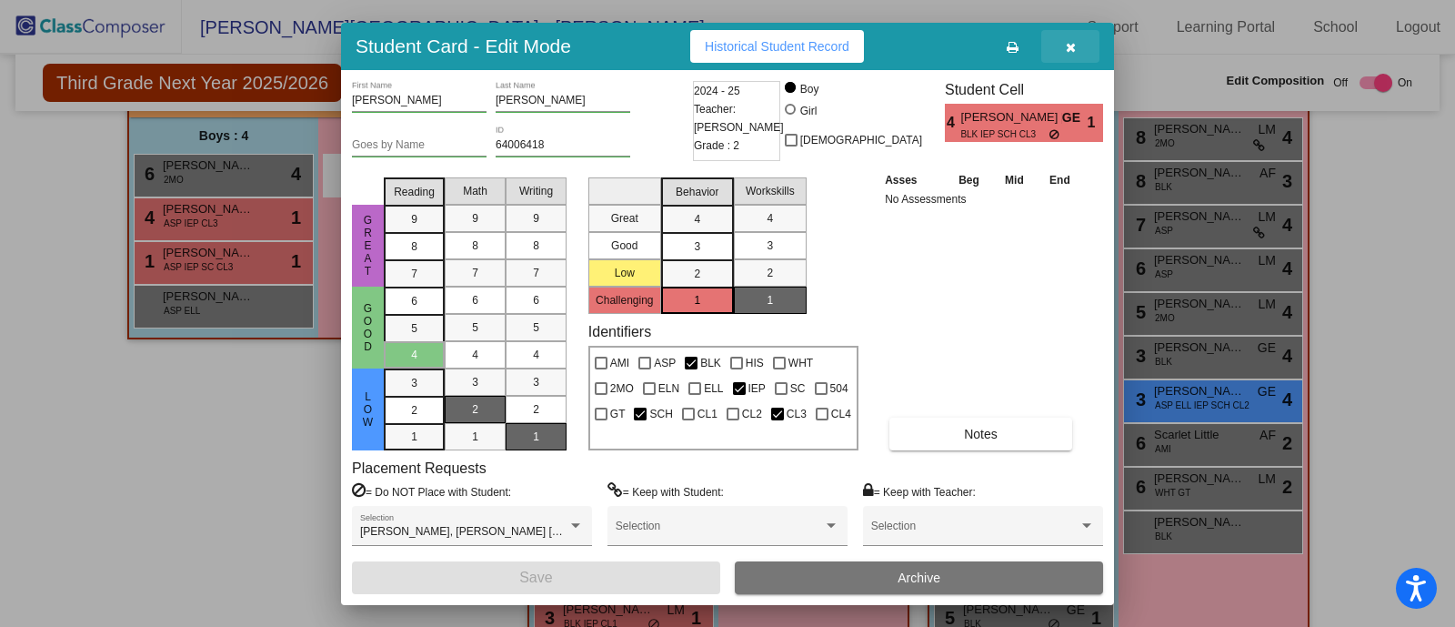
click at [1069, 41] on icon "button" at bounding box center [1071, 47] width 10 height 13
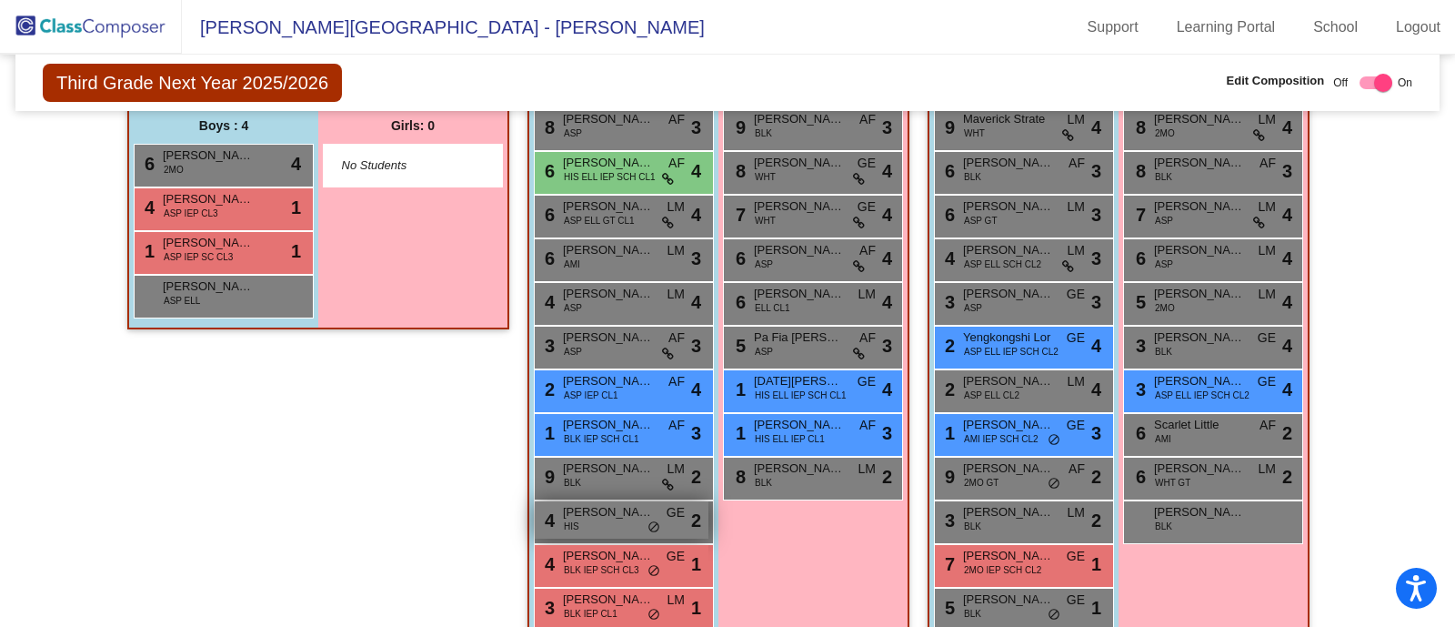
scroll to position [459, 0]
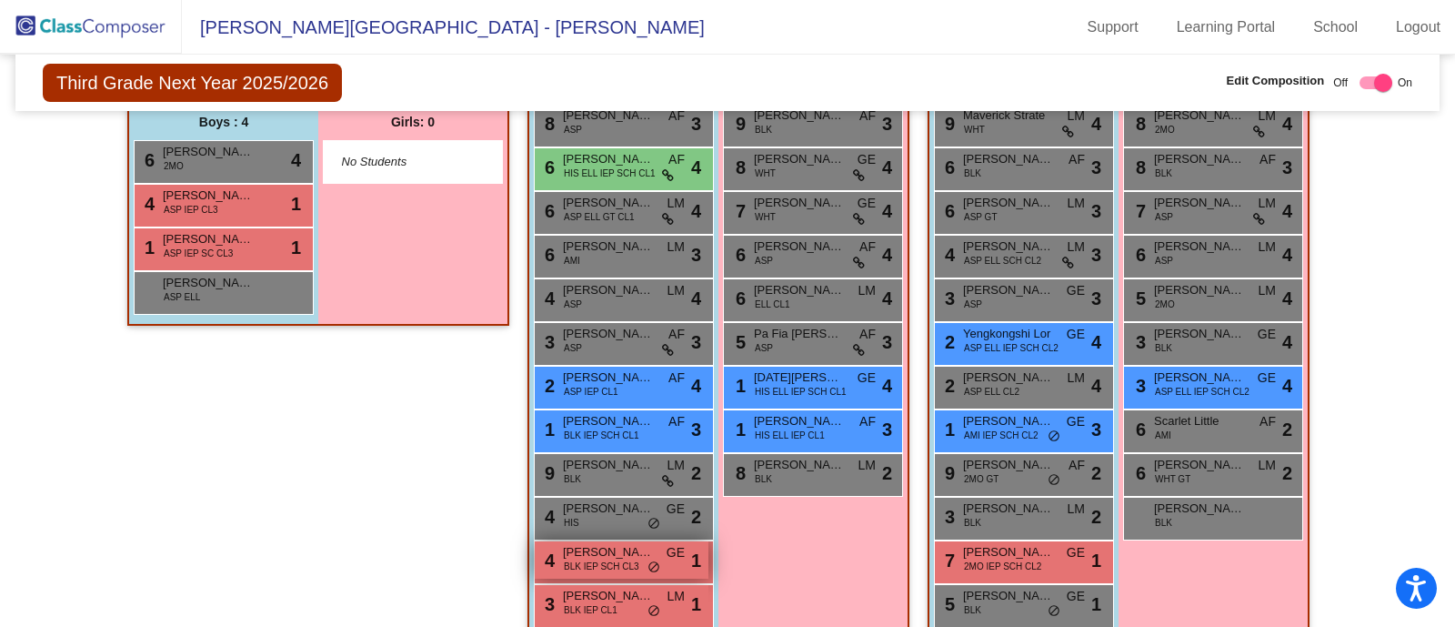
click at [648, 560] on span "do_not_disturb_alt" at bounding box center [654, 567] width 13 height 15
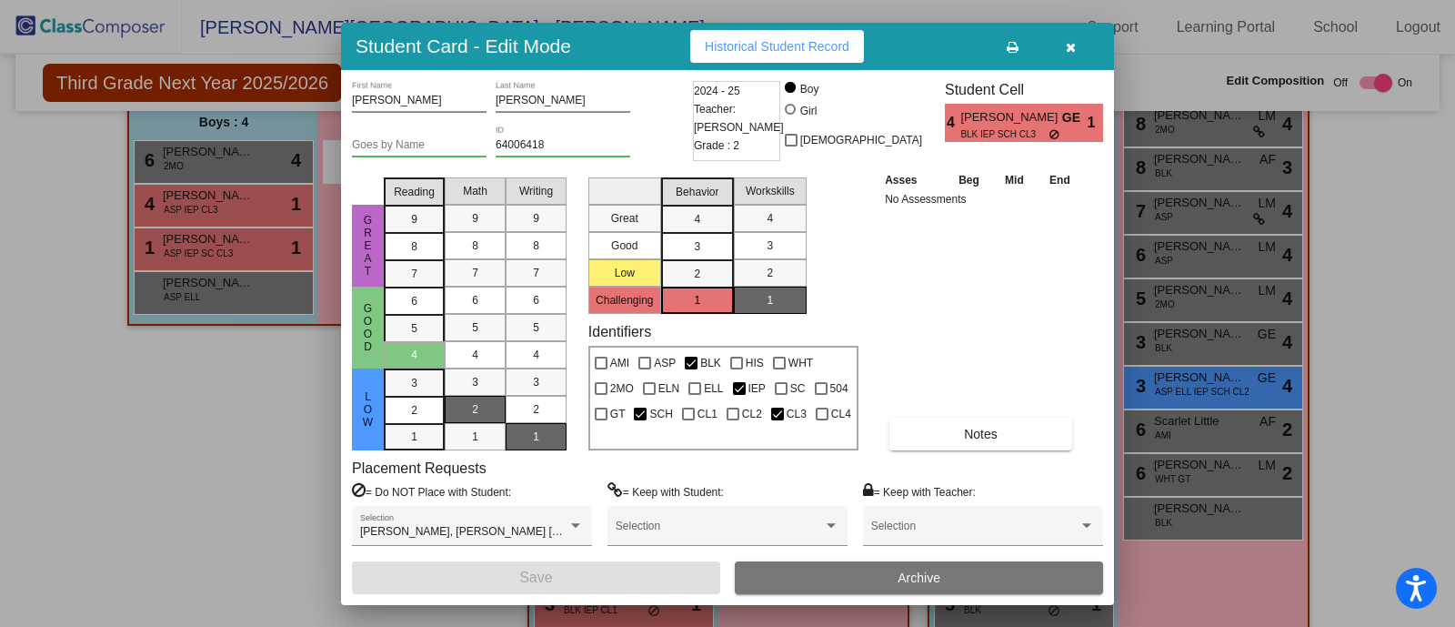
click at [1069, 41] on icon "button" at bounding box center [1071, 47] width 10 height 13
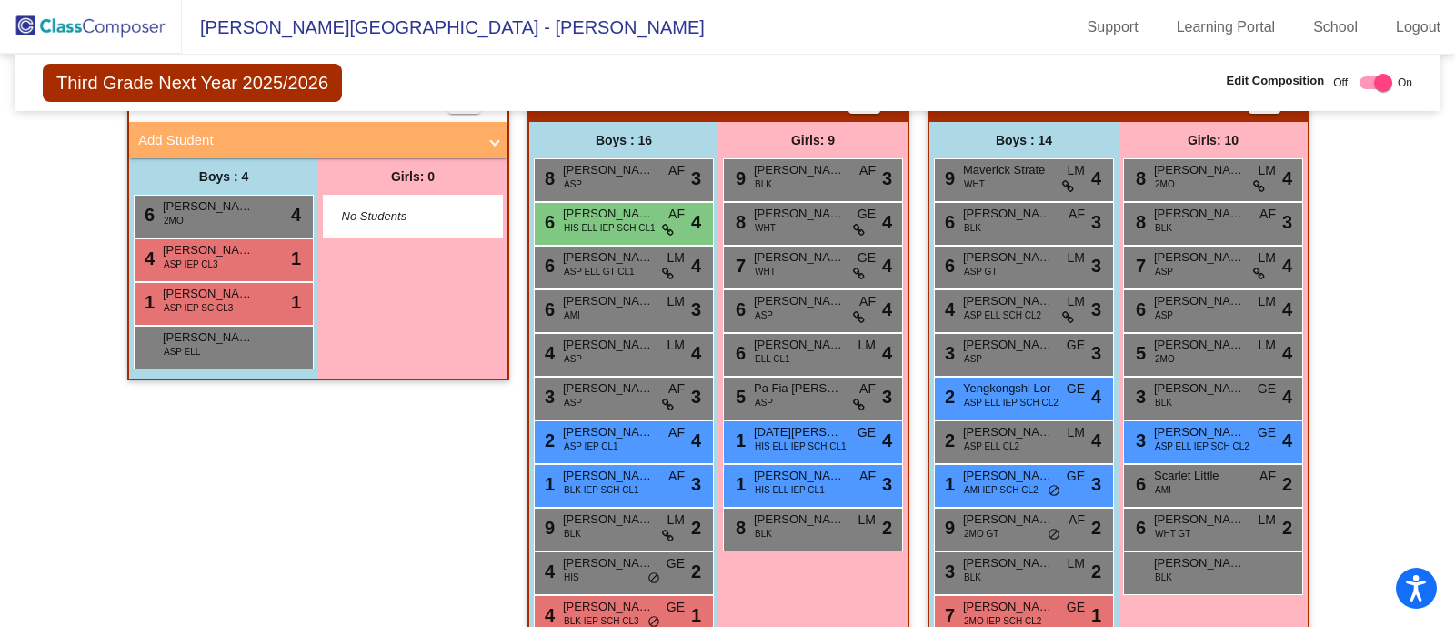
scroll to position [404, 0]
